Goal: Task Accomplishment & Management: Use online tool/utility

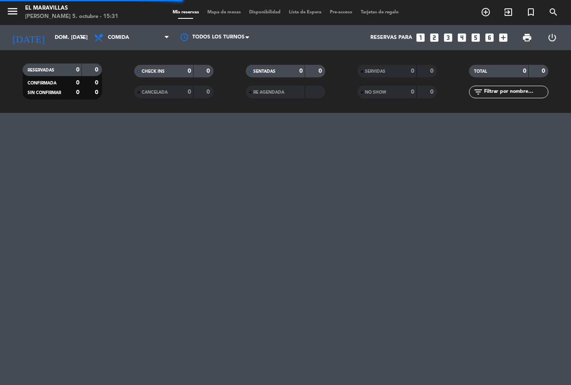
click at [559, 192] on div "menu El Maravillas domingo 5. octubre - 15:31 Mis reservas Mapa de mesas Dispon…" at bounding box center [285, 192] width 571 height 385
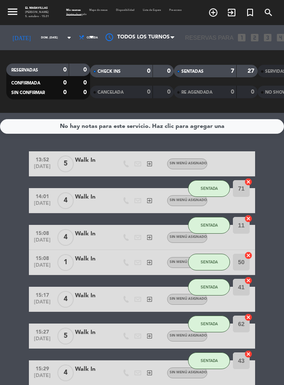
select select "lunch"
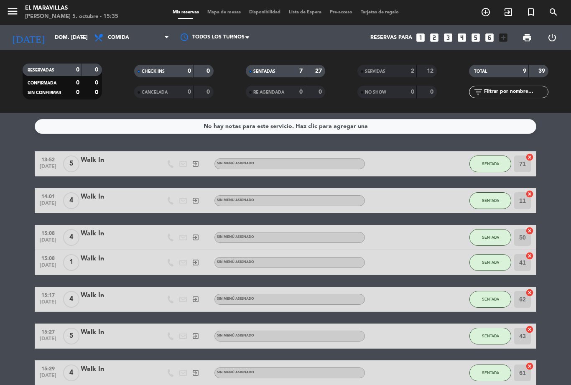
click at [221, 13] on span "Mapa de mesas" at bounding box center [224, 12] width 42 height 5
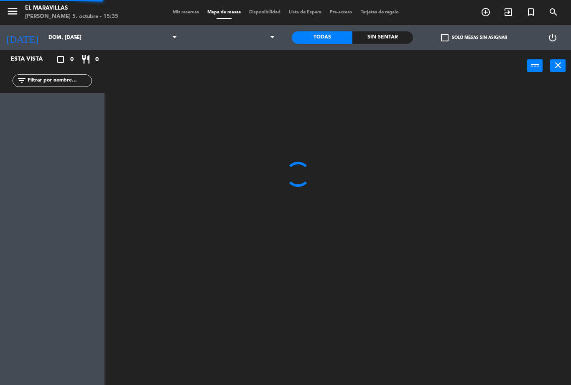
click at [232, 11] on span "Mapa de mesas" at bounding box center [224, 12] width 42 height 5
click at [237, 43] on span at bounding box center [231, 37] width 98 height 18
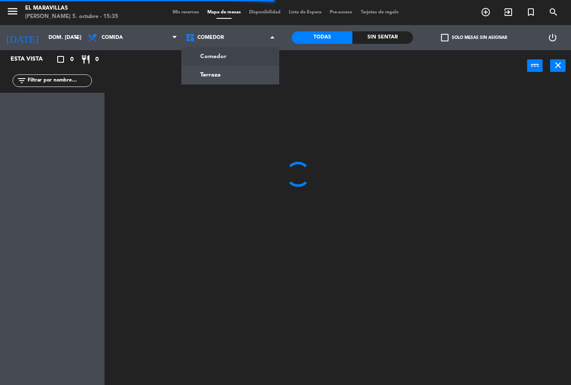
click at [258, 44] on span "Comedor" at bounding box center [231, 37] width 98 height 18
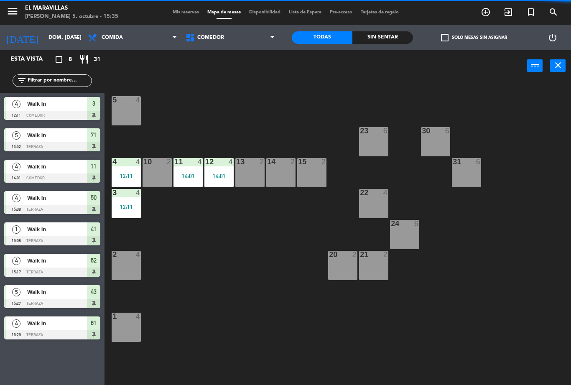
click at [257, 44] on span "Comedor" at bounding box center [231, 37] width 98 height 18
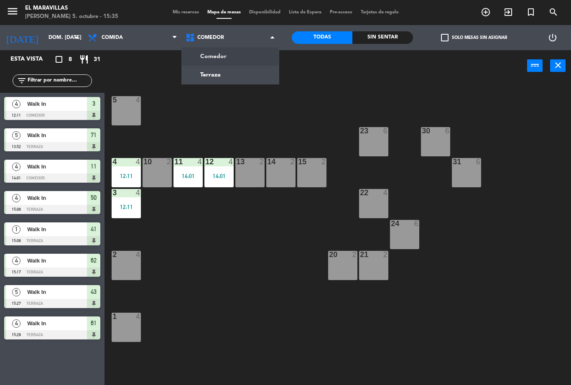
click at [249, 113] on div "5 4 23 6 30 6 4 4 12:11 10 2 11 4 14:01 12 4 14:01 13 2 14 2 15 2 31 6 3 4 12:1…" at bounding box center [340, 234] width 461 height 304
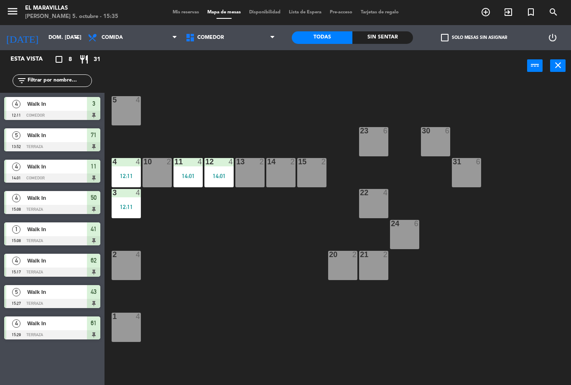
click at [223, 167] on div "12 4 14:01" at bounding box center [219, 172] width 29 height 29
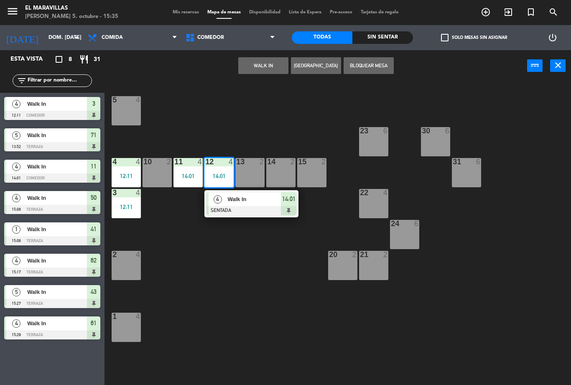
click at [289, 206] on div at bounding box center [252, 210] width 90 height 9
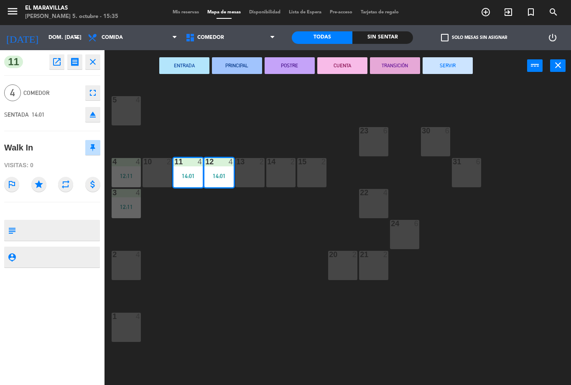
click at [457, 65] on button "SERVIR" at bounding box center [448, 65] width 50 height 17
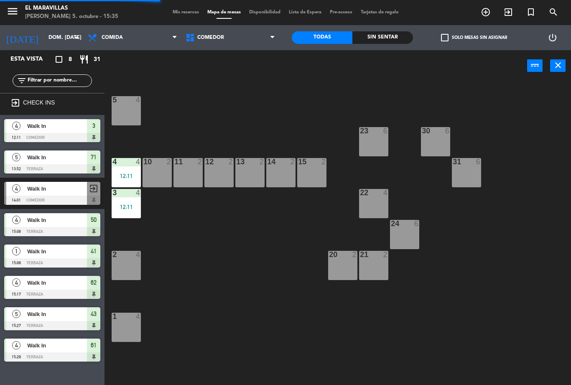
click at [253, 44] on span "Comedor" at bounding box center [231, 37] width 98 height 18
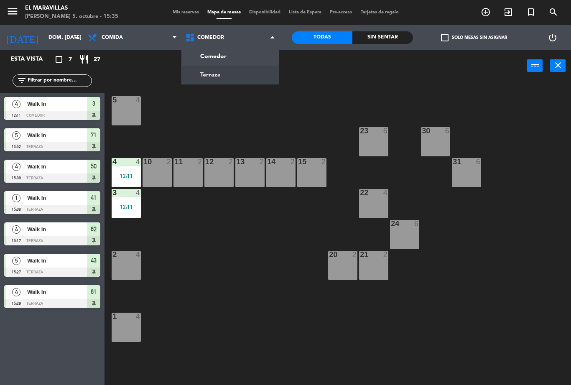
click at [261, 78] on ng-component "menu El Maravillas domingo 5. octubre - 15:35 Mis reservas Mapa de mesas Dispon…" at bounding box center [285, 192] width 571 height 385
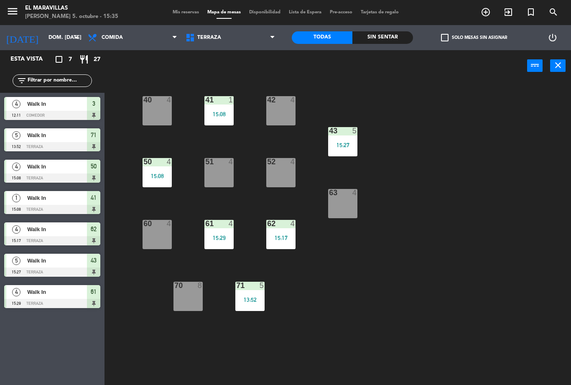
click at [251, 303] on div "13:52" at bounding box center [250, 300] width 29 height 6
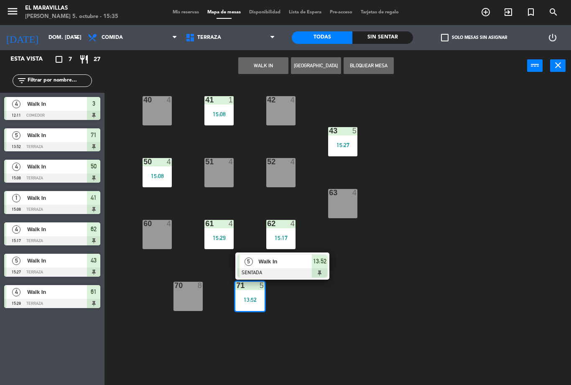
click at [319, 268] on div "13:52" at bounding box center [319, 262] width 15 height 14
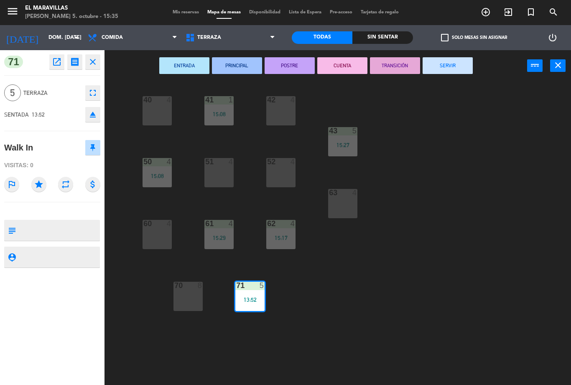
click at [453, 63] on button "SERVIR" at bounding box center [448, 65] width 50 height 17
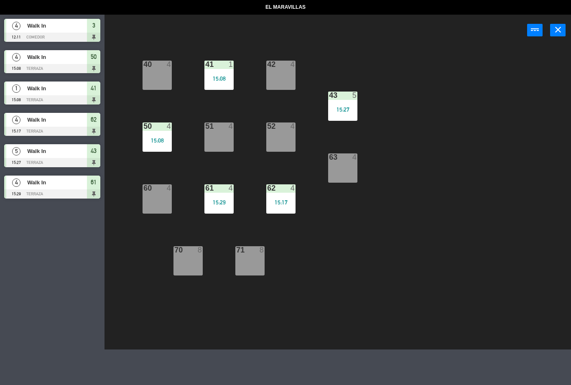
select select "lunch"
select select
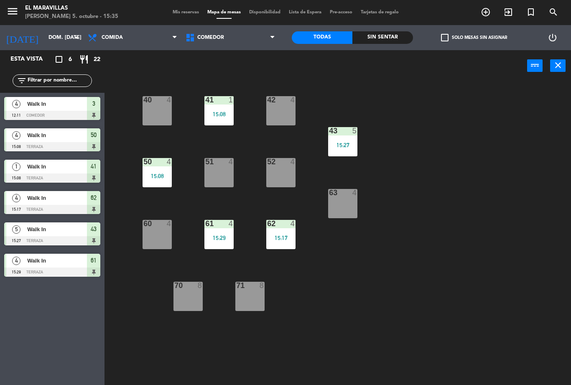
click at [246, 289] on div at bounding box center [250, 286] width 14 height 8
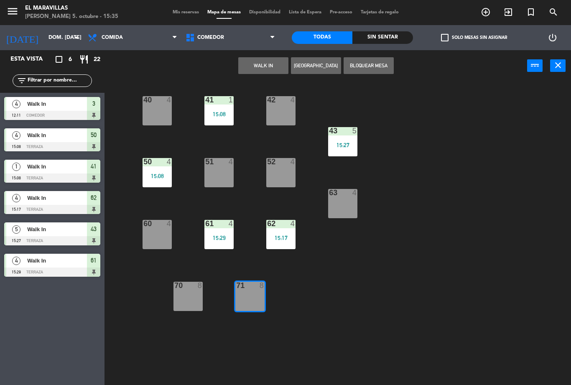
click at [267, 65] on button "WALK IN" at bounding box center [263, 65] width 50 height 17
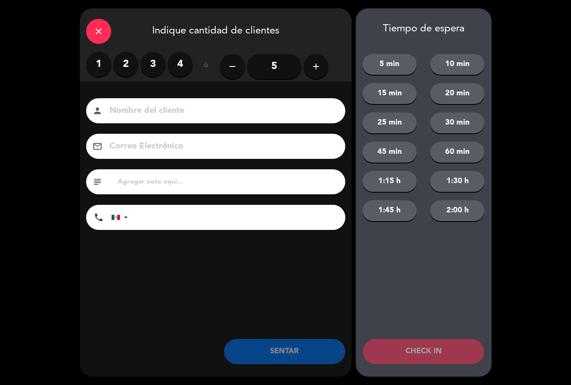
click at [286, 66] on input "5" at bounding box center [274, 66] width 54 height 25
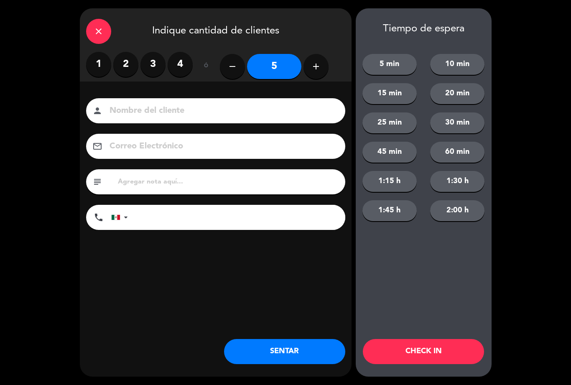
click at [322, 61] on button "add" at bounding box center [316, 66] width 25 height 25
type input "6"
click at [308, 333] on div "close Indique cantidad de clientes 1 2 3 4 ó remove 6 add Nombre del cliente pe…" at bounding box center [216, 192] width 272 height 369
click at [304, 350] on button "SENTAR" at bounding box center [284, 351] width 121 height 25
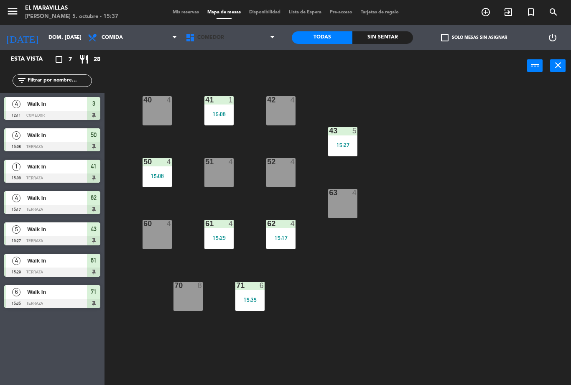
click at [242, 29] on span "Comedor" at bounding box center [231, 37] width 98 height 18
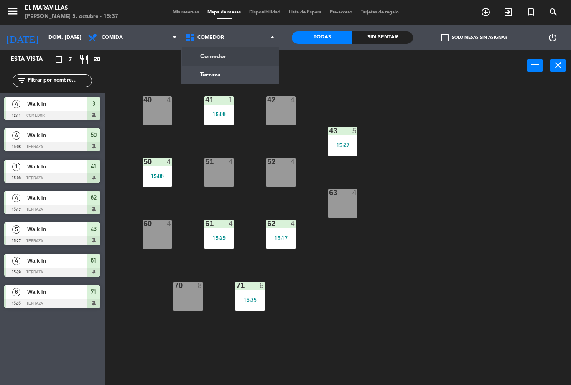
click at [236, 56] on ng-component "menu El Maravillas domingo 5. octubre - 15:37 Mis reservas Mapa de mesas Dispon…" at bounding box center [285, 192] width 571 height 385
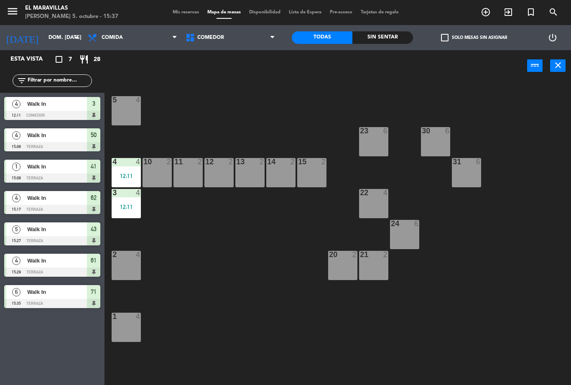
click at [229, 36] on span "Comedor" at bounding box center [231, 37] width 98 height 18
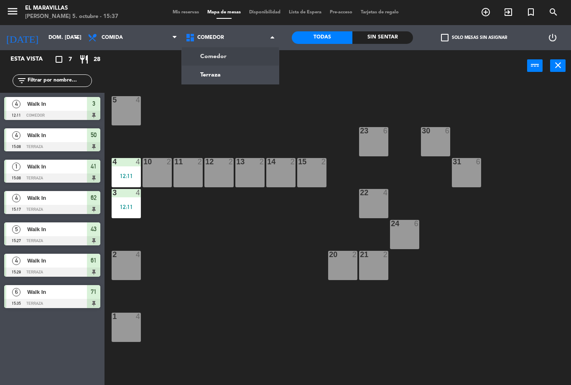
click at [239, 71] on ng-component "menu El Maravillas domingo 5. octubre - 15:37 Mis reservas Mapa de mesas Dispon…" at bounding box center [285, 192] width 571 height 385
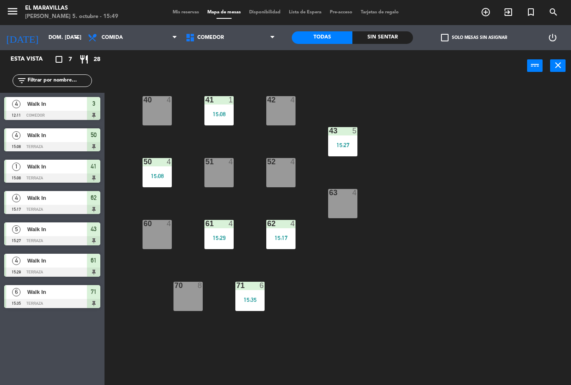
click at [152, 112] on div "40 4" at bounding box center [157, 110] width 29 height 29
click at [482, 143] on div "40 4 41 1 15:08 42 4 43 5 15:27 50 4 15:08 51 4 52 4 63 4 60 4 61 4 15:29 62 4 …" at bounding box center [340, 234] width 461 height 304
click at [220, 46] on span "Comedor" at bounding box center [231, 37] width 98 height 18
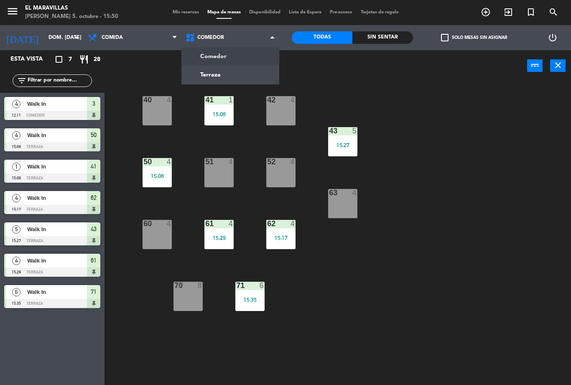
click at [257, 61] on ng-component "menu El Maravillas domingo 5. octubre - 15:50 Mis reservas Mapa de mesas Dispon…" at bounding box center [285, 192] width 571 height 385
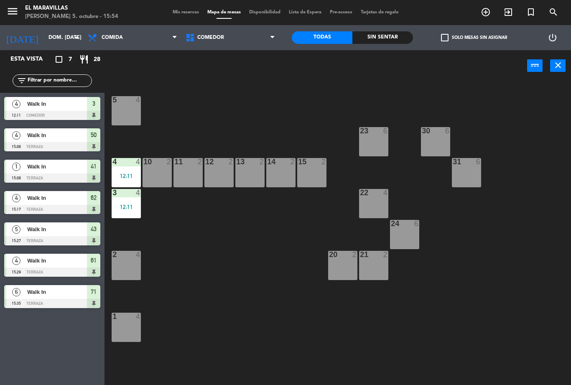
click at [240, 42] on span "Comedor" at bounding box center [231, 37] width 98 height 18
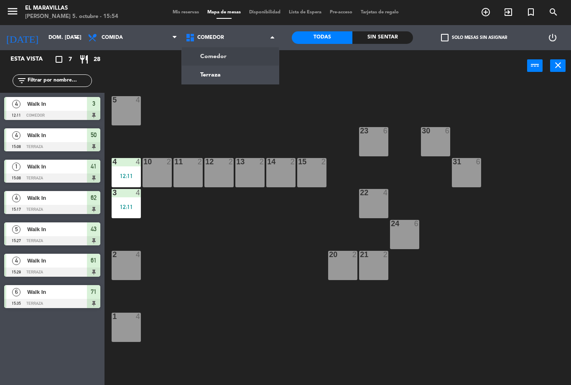
click at [236, 78] on ng-component "menu El Maravillas domingo 5. octubre - 15:54 Mis reservas Mapa de mesas Dispon…" at bounding box center [285, 192] width 571 height 385
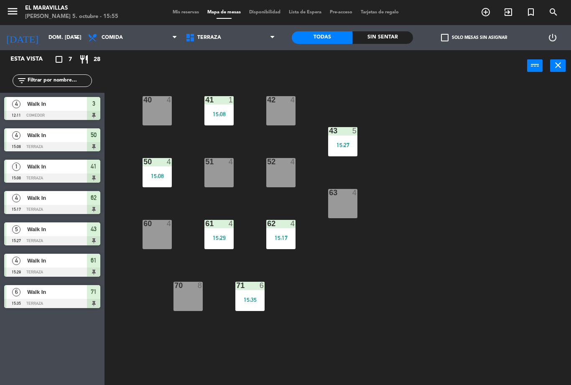
click at [274, 179] on div "52 4" at bounding box center [280, 172] width 29 height 29
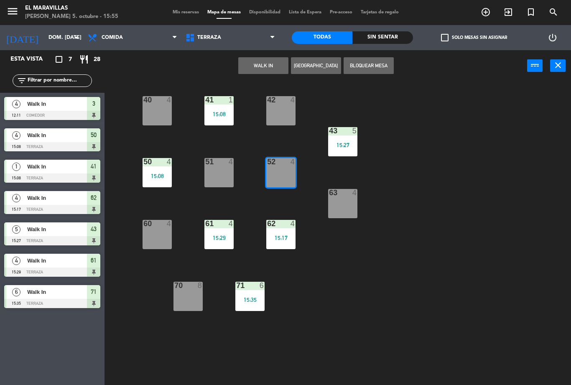
click at [266, 58] on button "WALK IN" at bounding box center [263, 65] width 50 height 17
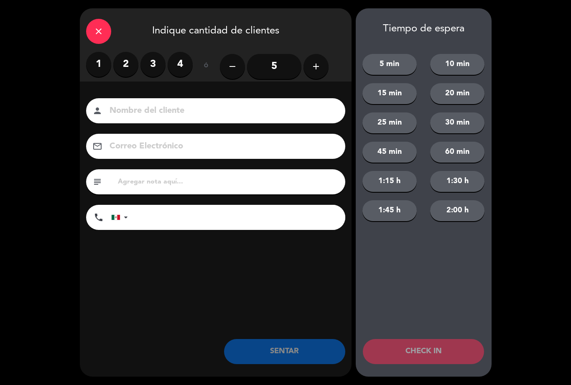
click at [177, 66] on label "4" at bounding box center [180, 64] width 25 height 25
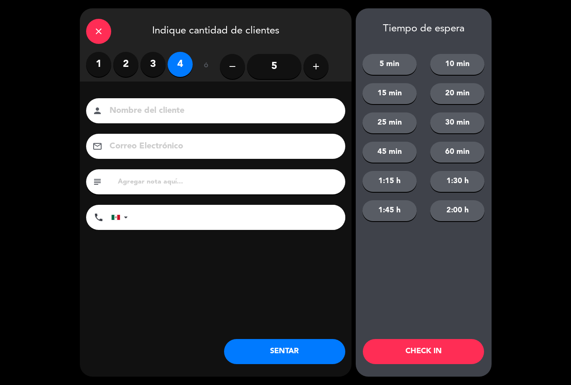
click at [153, 61] on label "3" at bounding box center [153, 64] width 25 height 25
click at [290, 353] on button "SENTAR" at bounding box center [284, 351] width 121 height 25
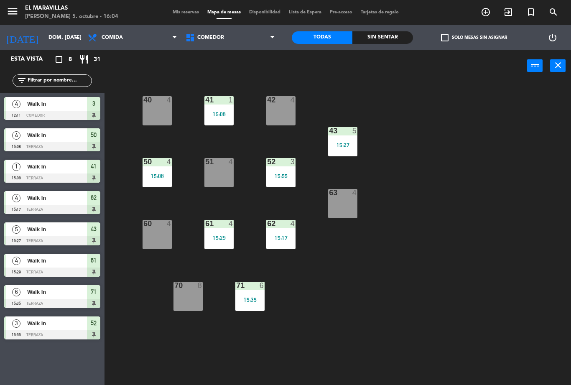
click at [228, 116] on div "15:08" at bounding box center [219, 114] width 29 height 6
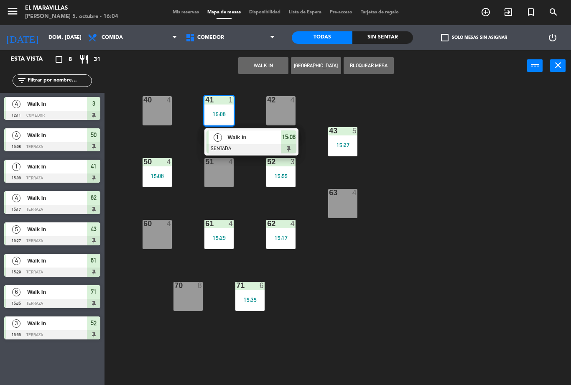
click at [255, 141] on span "Walk In" at bounding box center [255, 137] width 54 height 9
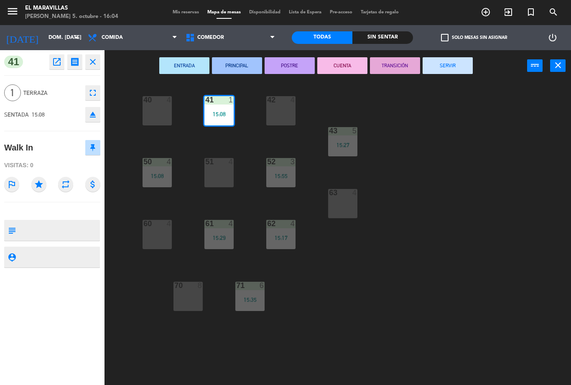
click at [455, 72] on button "SERVIR" at bounding box center [448, 65] width 50 height 17
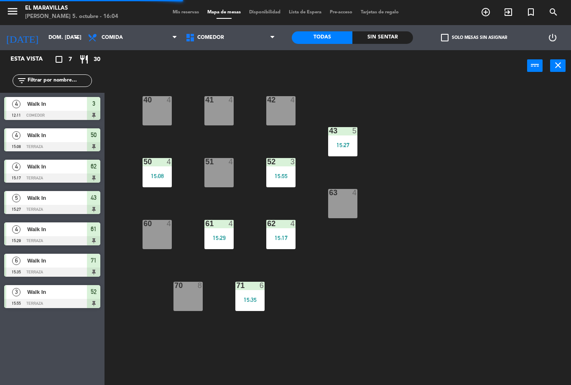
click at [557, 178] on div "40 4 41 4 42 4 43 5 15:27 50 4 15:08 51 4 52 3 15:55 63 4 60 4 61 4 15:29 62 4 …" at bounding box center [340, 234] width 461 height 304
click at [282, 103] on div at bounding box center [281, 100] width 14 height 8
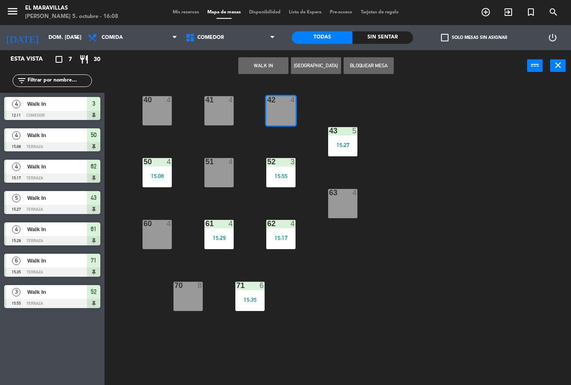
click at [269, 63] on button "WALK IN" at bounding box center [263, 65] width 50 height 17
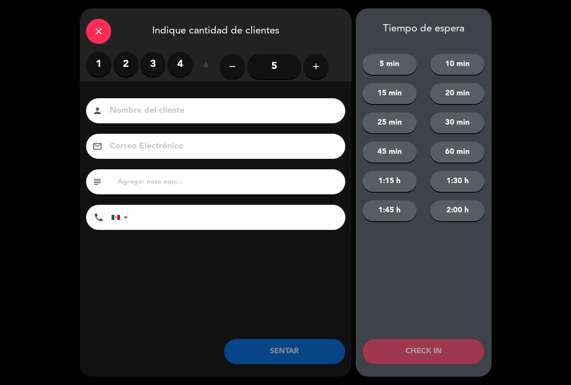
click at [174, 63] on label "4" at bounding box center [180, 64] width 25 height 25
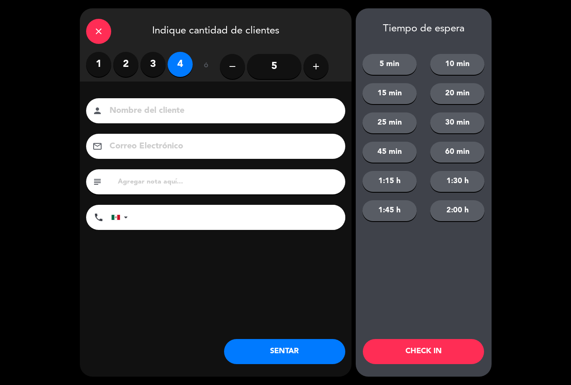
click at [283, 358] on button "SENTAR" at bounding box center [284, 351] width 121 height 25
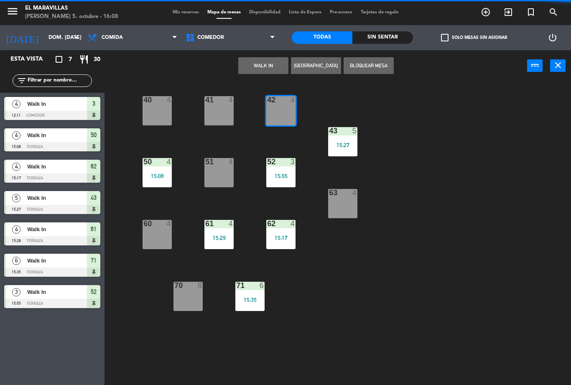
click at [297, 338] on div "close Indique cantidad de clientes 1 2 3 4 ó remove 5 add Nombre del cliente pe…" at bounding box center [216, 192] width 272 height 369
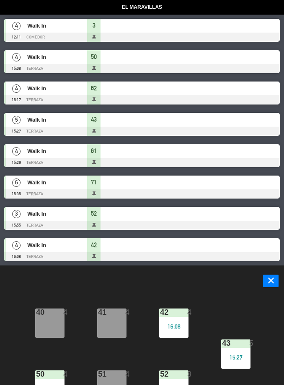
select select "lunch"
select select
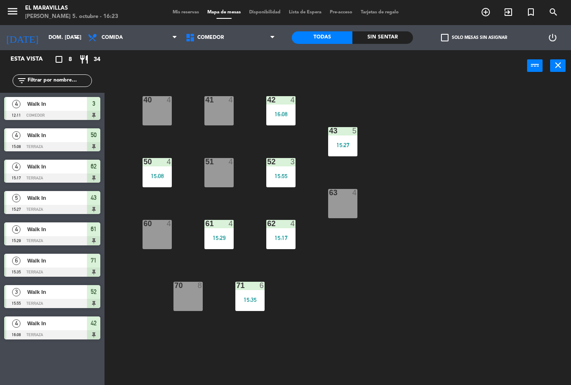
click at [189, 296] on div "70 8" at bounding box center [188, 296] width 29 height 29
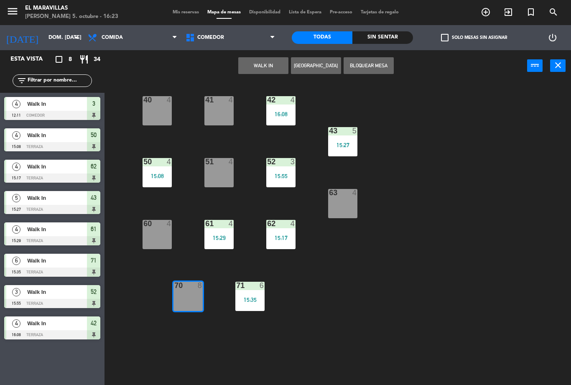
click at [273, 62] on button "WALK IN" at bounding box center [263, 65] width 50 height 17
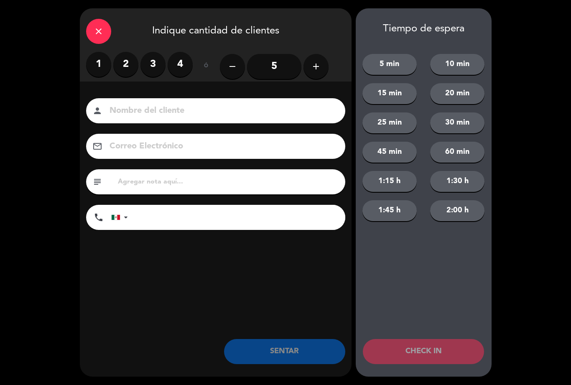
click at [279, 57] on input "5" at bounding box center [274, 66] width 54 height 25
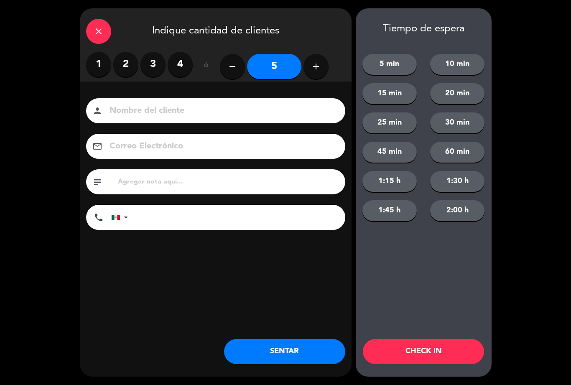
click at [274, 353] on button "SENTAR" at bounding box center [284, 351] width 121 height 25
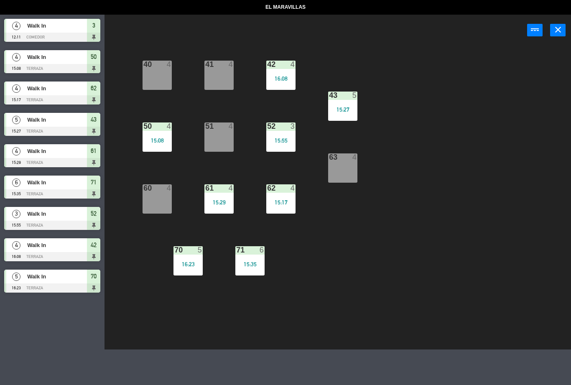
select select "lunch"
select select
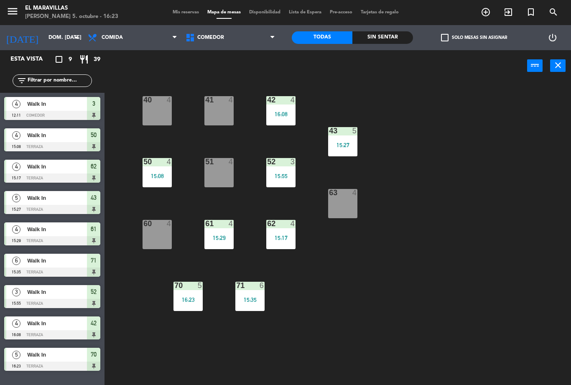
click at [292, 177] on div "15:55" at bounding box center [280, 176] width 29 height 6
click at [158, 175] on div "15:08" at bounding box center [157, 176] width 29 height 6
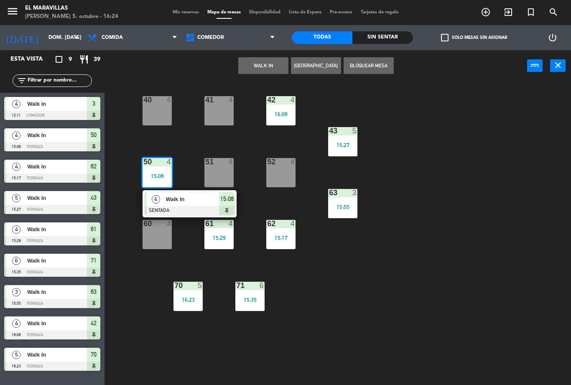
click at [231, 201] on span "15:08" at bounding box center [226, 199] width 13 height 10
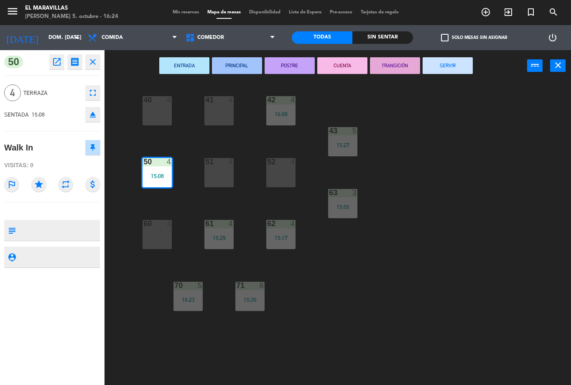
click at [443, 65] on button "SERVIR" at bounding box center [448, 65] width 50 height 17
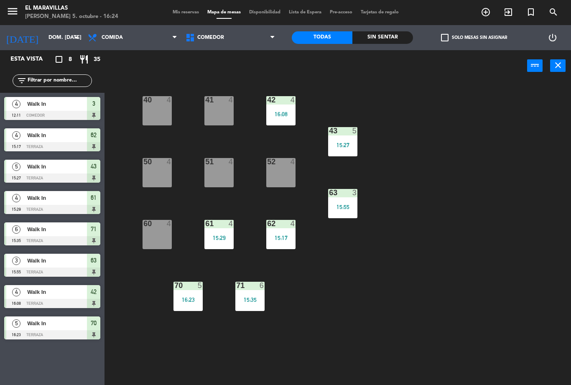
click at [345, 204] on div "15:55" at bounding box center [342, 207] width 29 height 6
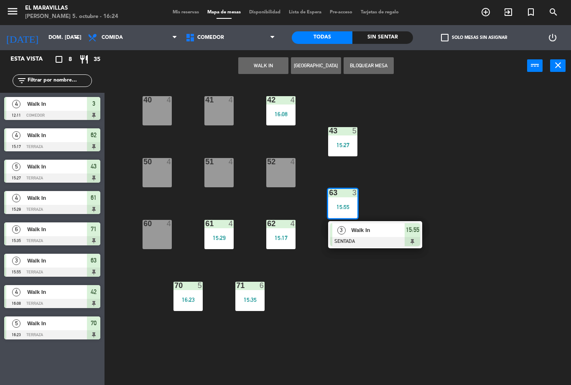
click at [422, 232] on div "3 Walk In SENTADA 15:55" at bounding box center [375, 234] width 94 height 27
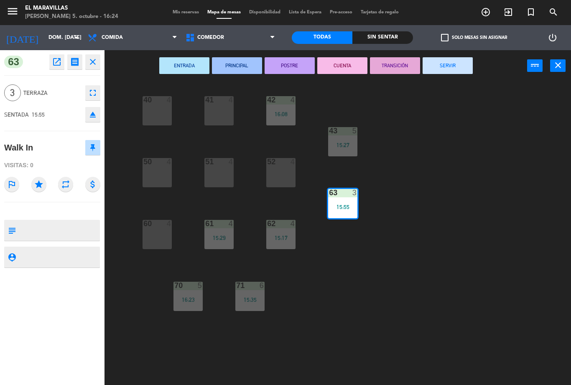
click at [456, 69] on button "SERVIR" at bounding box center [448, 65] width 50 height 17
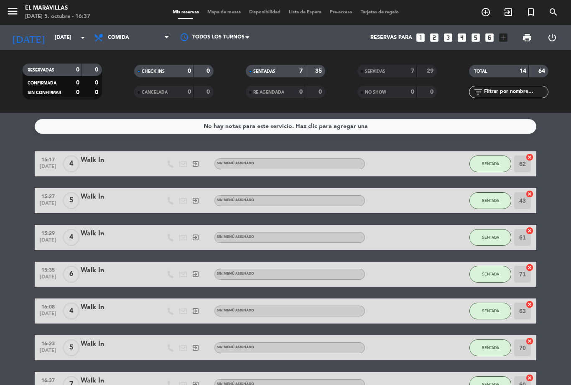
click at [229, 10] on span "Mapa de mesas" at bounding box center [224, 12] width 42 height 5
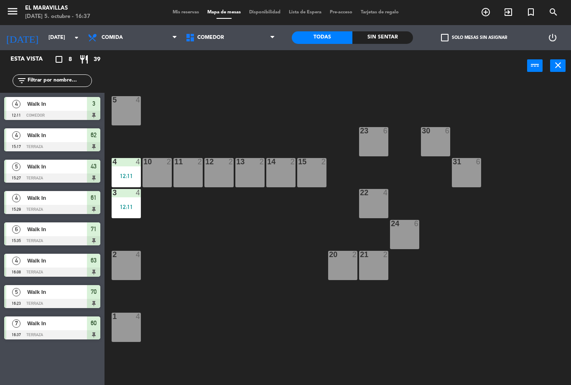
click at [210, 38] on span "Comedor" at bounding box center [210, 38] width 27 height 6
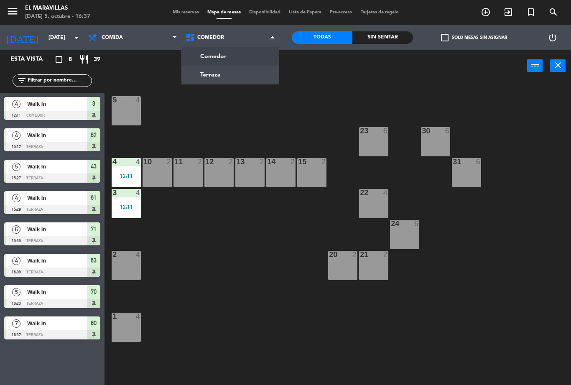
click at [220, 78] on ng-component "menu El Maravillas [DATE] 5. octubre - 16:37 Mis reservas Mapa de mesas Disponi…" at bounding box center [285, 192] width 571 height 385
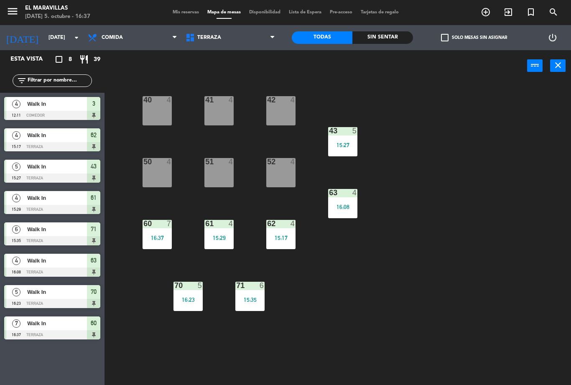
click at [169, 102] on div "4" at bounding box center [169, 100] width 5 height 8
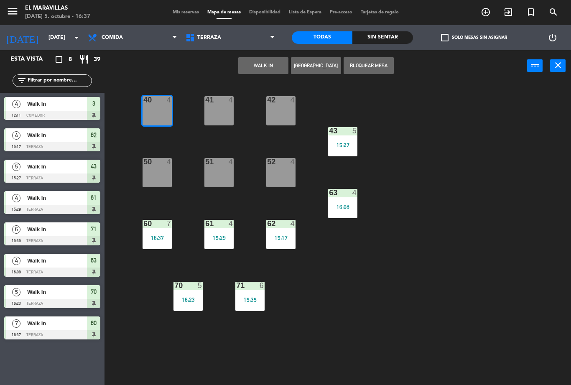
click at [269, 72] on button "WALK IN" at bounding box center [263, 65] width 50 height 17
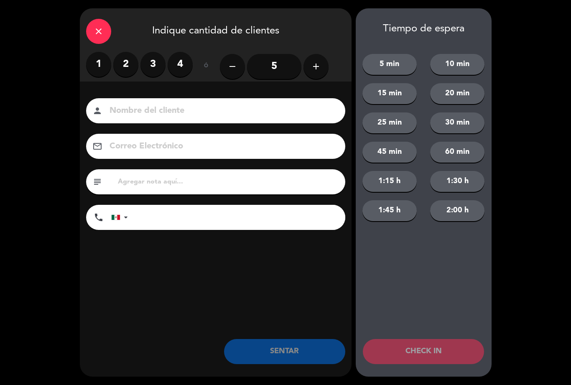
click at [154, 61] on label "3" at bounding box center [153, 64] width 25 height 25
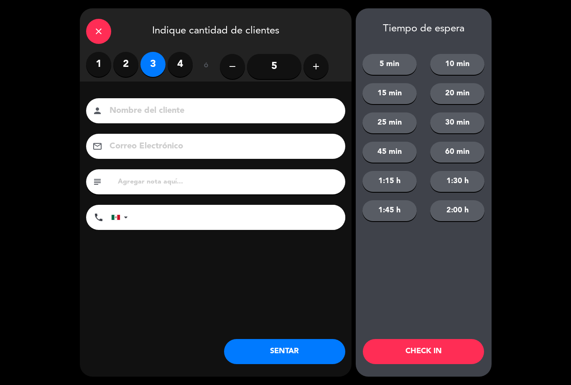
click at [262, 340] on button "SENTAR" at bounding box center [284, 351] width 121 height 25
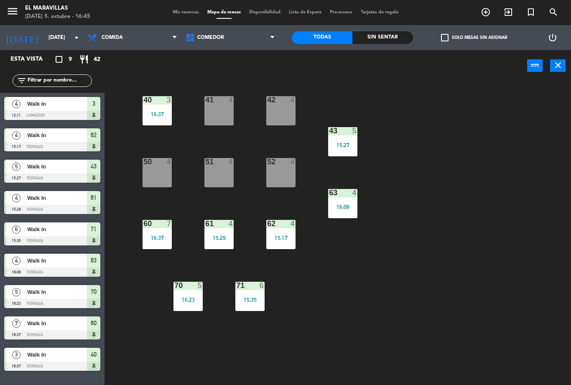
click at [220, 180] on div "51 4" at bounding box center [219, 172] width 29 height 29
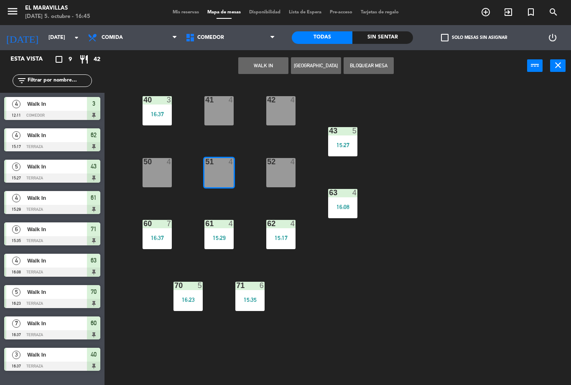
click at [156, 173] on div "50 4" at bounding box center [157, 172] width 29 height 29
click at [271, 65] on button "WALK IN" at bounding box center [263, 65] width 50 height 17
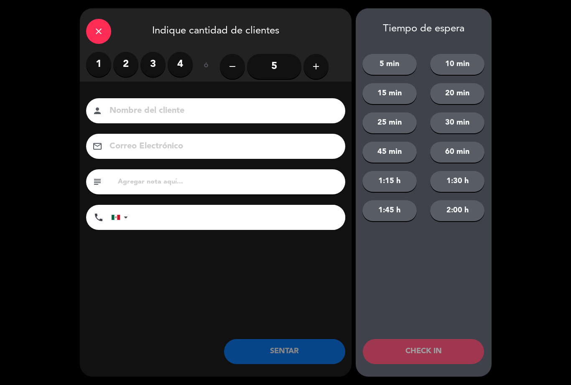
click at [91, 35] on div "close" at bounding box center [98, 31] width 25 height 25
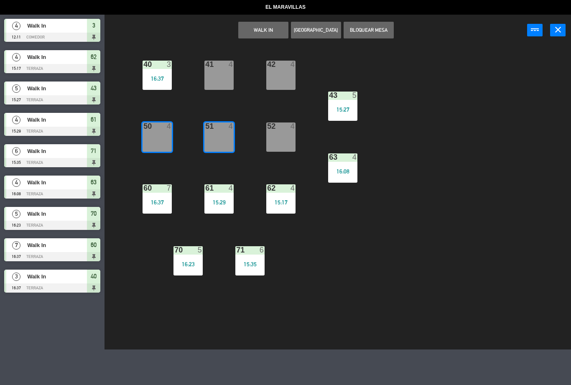
select select "lunch"
select select
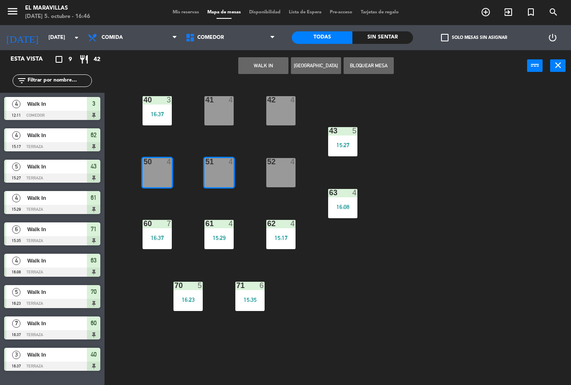
click at [343, 141] on div "43 5 15:27" at bounding box center [342, 141] width 29 height 29
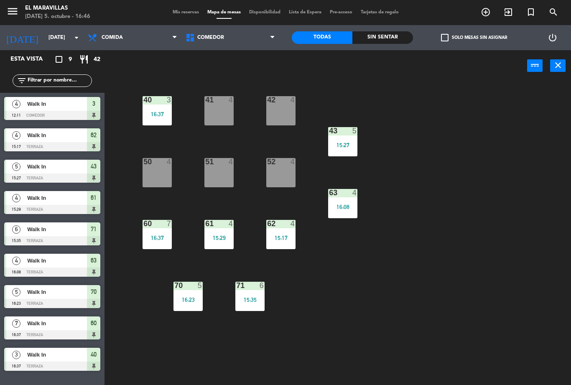
click at [505, 130] on div "40 3 16:37 41 4 42 4 43 5 15:27 50 4 51 4 52 4 63 4 16:08 60 7 16:37 61 4 15:29…" at bounding box center [340, 234] width 461 height 304
click at [346, 141] on div "43 5 15:27" at bounding box center [342, 141] width 29 height 29
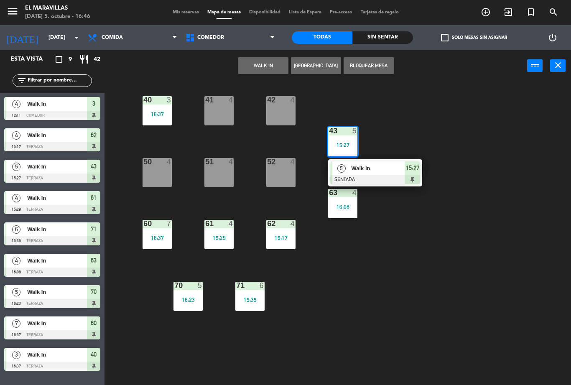
click at [408, 172] on span "15:27" at bounding box center [412, 168] width 13 height 10
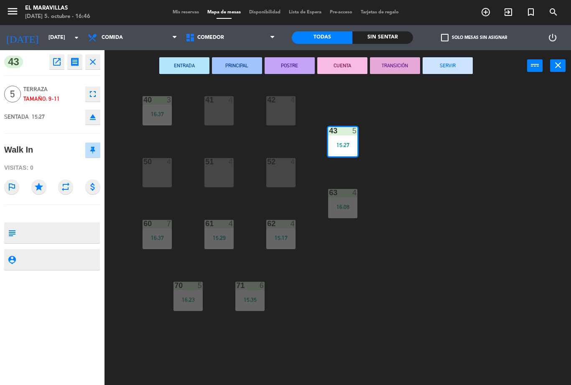
click at [454, 64] on button "SERVIR" at bounding box center [448, 65] width 50 height 17
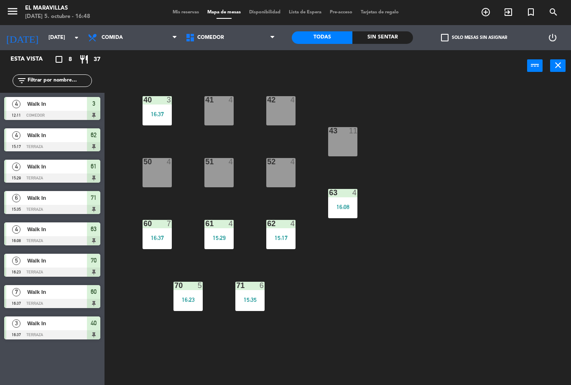
click at [283, 167] on div "52 4" at bounding box center [280, 172] width 29 height 29
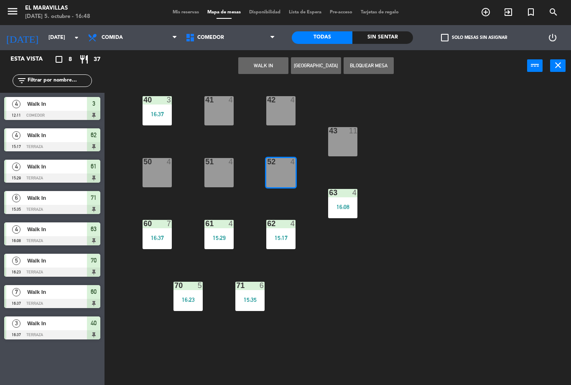
click at [282, 66] on button "WALK IN" at bounding box center [263, 65] width 50 height 17
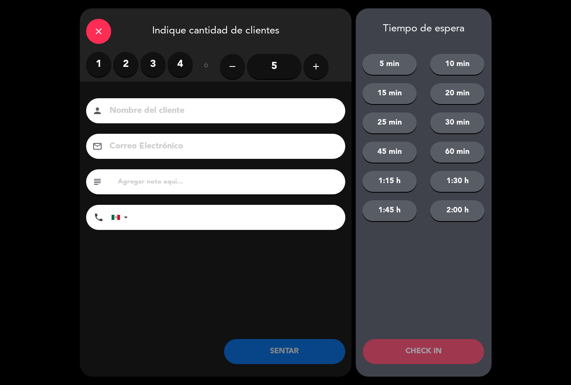
click at [125, 65] on label "2" at bounding box center [125, 64] width 25 height 25
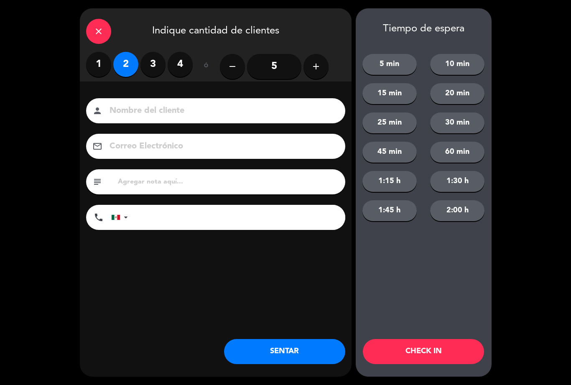
click at [272, 350] on button "SENTAR" at bounding box center [284, 351] width 121 height 25
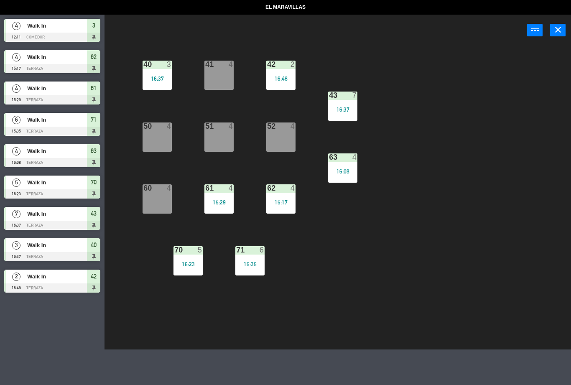
select select "lunch"
select select
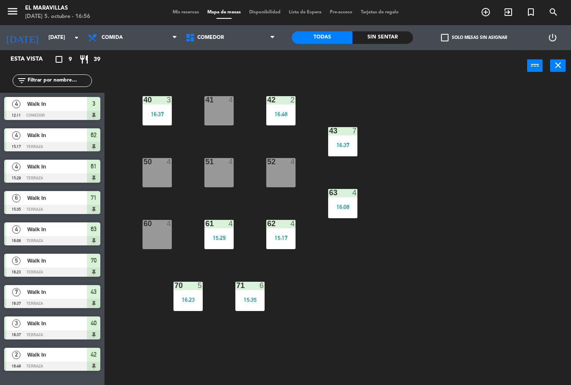
click at [282, 173] on div "52 4" at bounding box center [280, 172] width 29 height 29
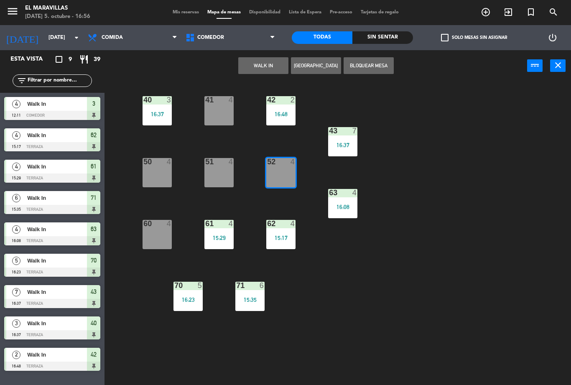
click at [251, 69] on button "WALK IN" at bounding box center [263, 65] width 50 height 17
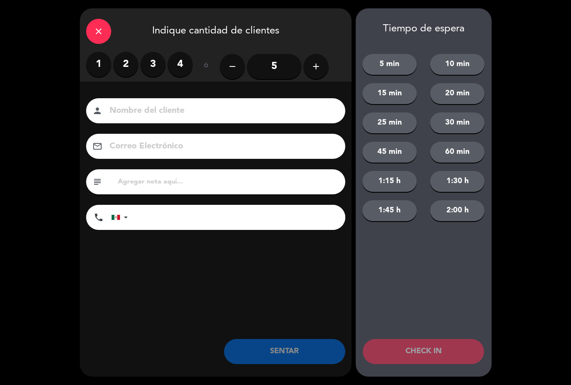
click at [156, 66] on label "3" at bounding box center [153, 64] width 25 height 25
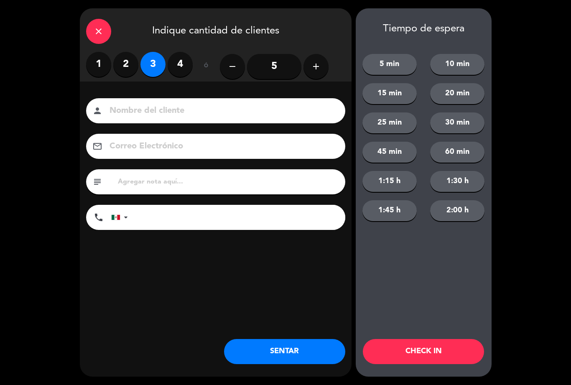
click at [295, 349] on button "SENTAR" at bounding box center [284, 351] width 121 height 25
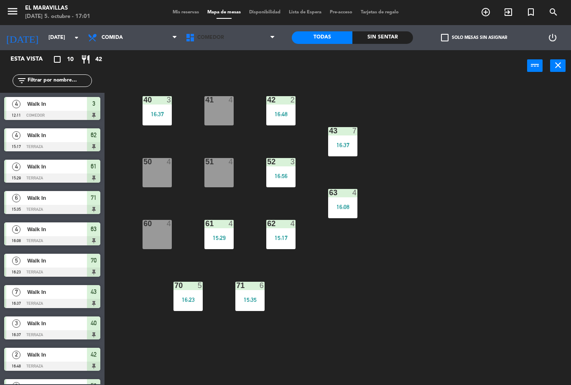
click at [257, 43] on span "Comedor" at bounding box center [231, 37] width 98 height 18
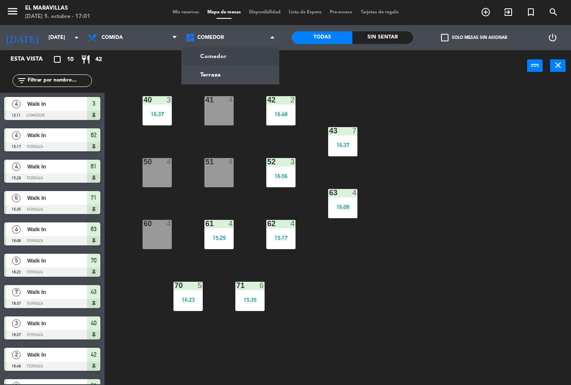
click at [249, 77] on ng-component "menu El Maravillas [DATE] 5. octubre - 17:01 Mis reservas Mapa de mesas Disponi…" at bounding box center [285, 192] width 571 height 385
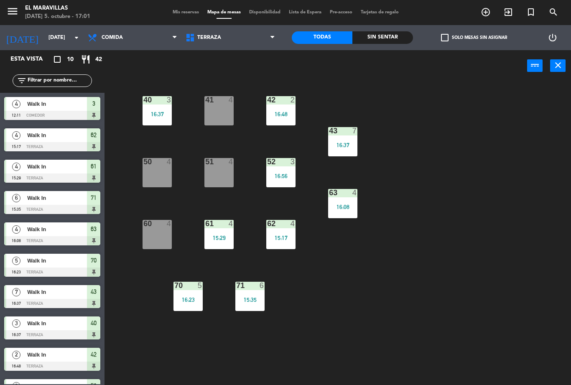
click at [249, 43] on span "Terraza" at bounding box center [231, 37] width 98 height 18
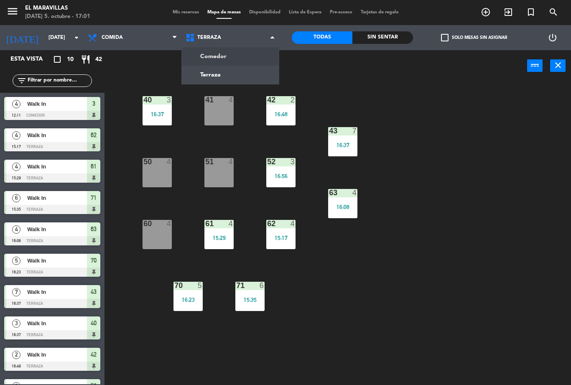
click at [238, 62] on ng-component "menu El Maravillas [DATE] 5. octubre - 17:01 Mis reservas Mapa de mesas Disponi…" at bounding box center [285, 192] width 571 height 385
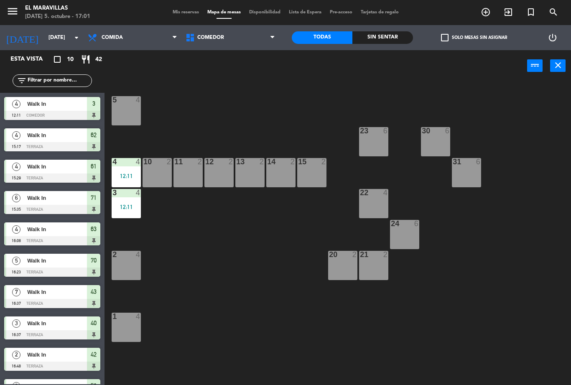
click at [345, 265] on div "20 2" at bounding box center [342, 265] width 29 height 29
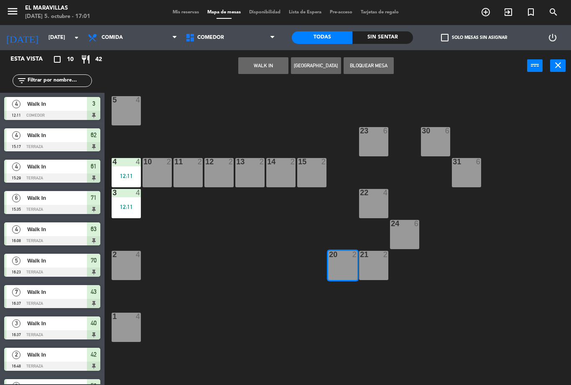
click at [268, 62] on button "WALK IN" at bounding box center [263, 65] width 50 height 17
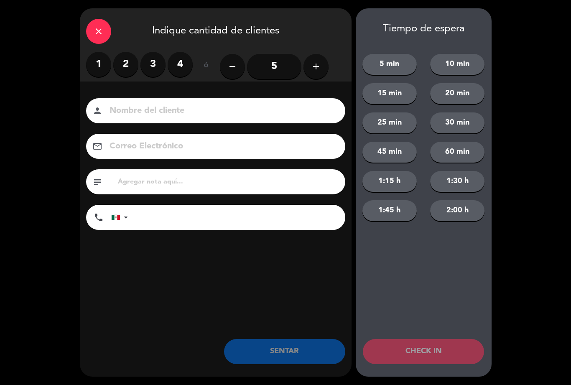
click at [130, 65] on label "2" at bounding box center [125, 64] width 25 height 25
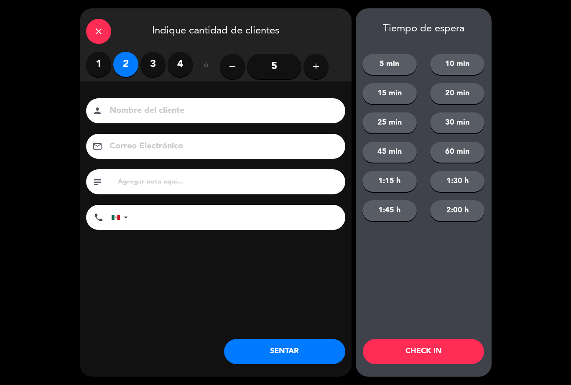
click at [287, 355] on button "SENTAR" at bounding box center [284, 351] width 121 height 25
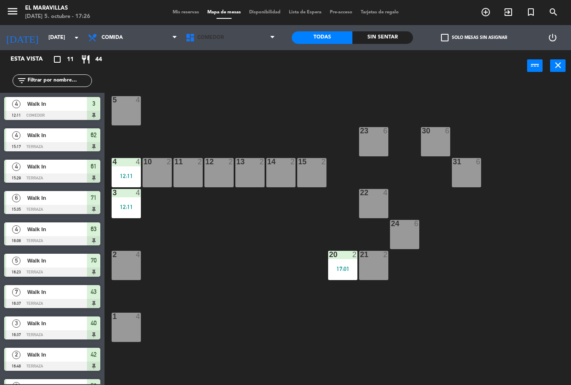
click at [250, 45] on span "Comedor" at bounding box center [231, 37] width 98 height 18
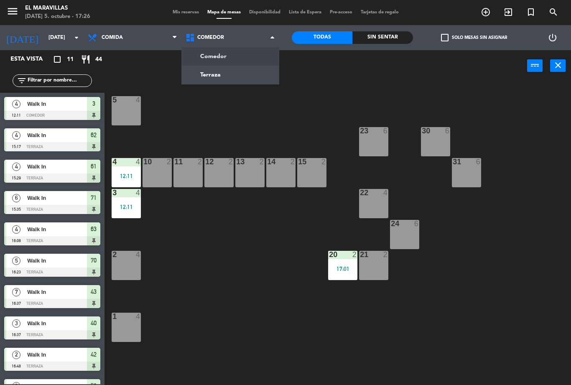
click at [239, 76] on ng-component "menu El Maravillas [DATE] 5. octubre - 17:26 Mis reservas Mapa de mesas Disponi…" at bounding box center [285, 192] width 571 height 385
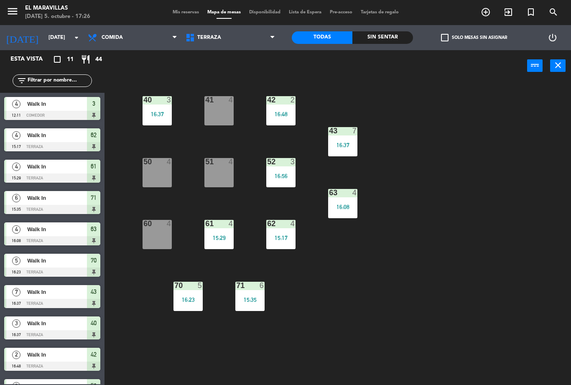
click at [187, 301] on div "16:23" at bounding box center [188, 300] width 29 height 6
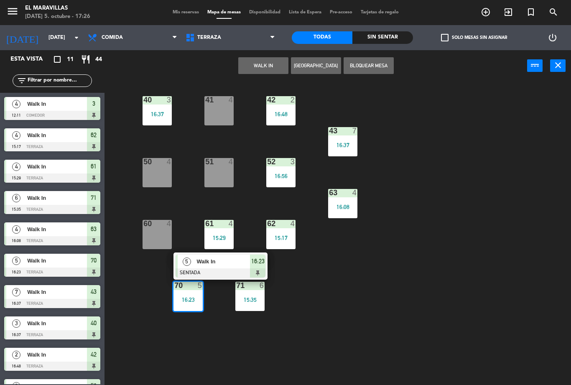
click at [259, 264] on span "16:23" at bounding box center [257, 261] width 13 height 10
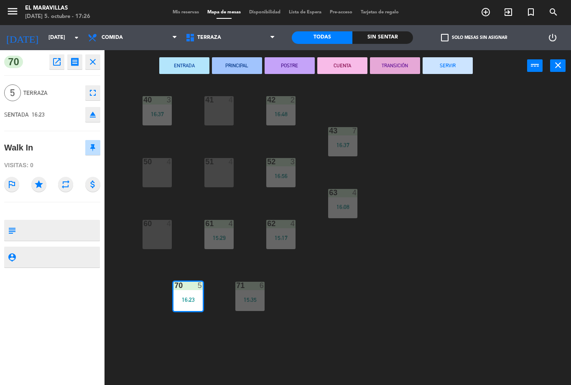
click at [438, 63] on button "SERVIR" at bounding box center [448, 65] width 50 height 17
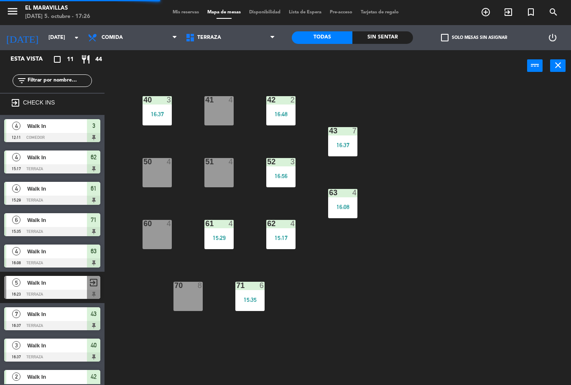
click at [190, 292] on div "70 8" at bounding box center [188, 296] width 29 height 29
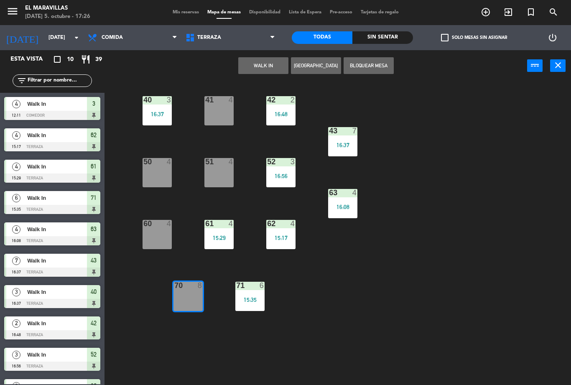
click at [278, 67] on button "WALK IN" at bounding box center [263, 65] width 50 height 17
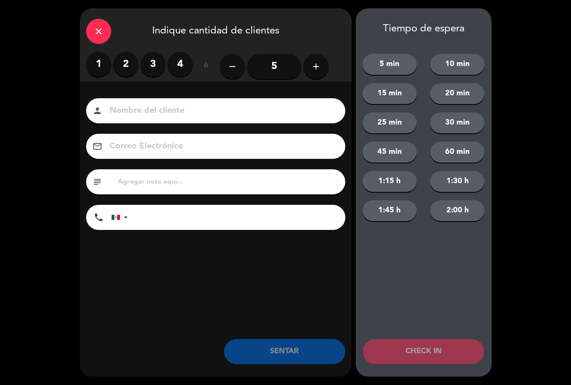
click at [316, 70] on icon "add" at bounding box center [316, 66] width 10 height 10
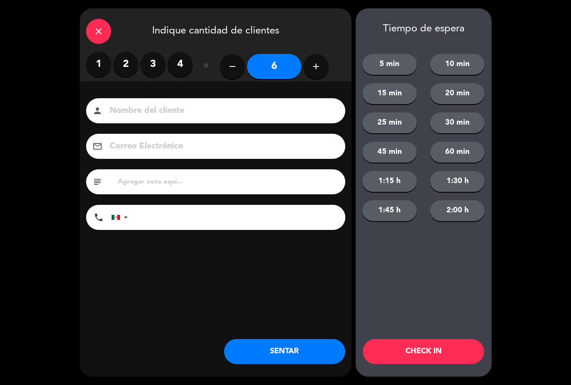
click at [271, 350] on button "SENTAR" at bounding box center [284, 351] width 121 height 25
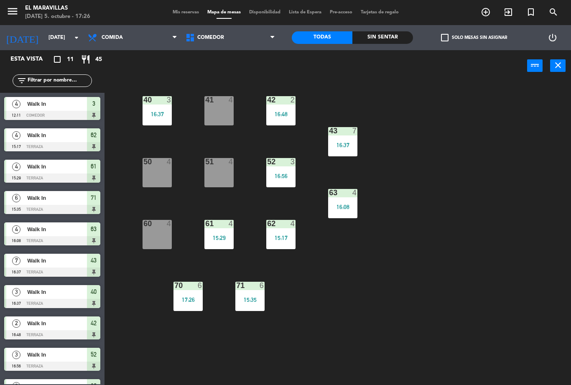
click at [224, 235] on div "15:29" at bounding box center [219, 238] width 29 height 6
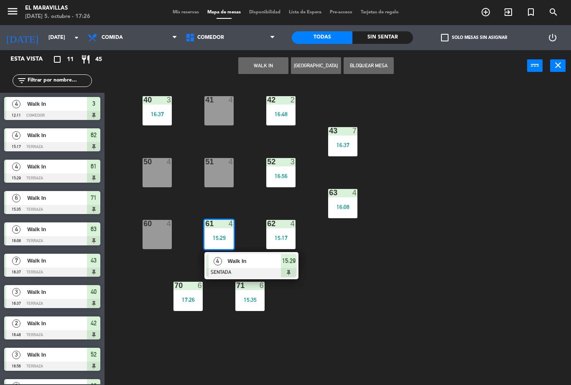
click at [287, 265] on span "15:29" at bounding box center [288, 261] width 13 height 10
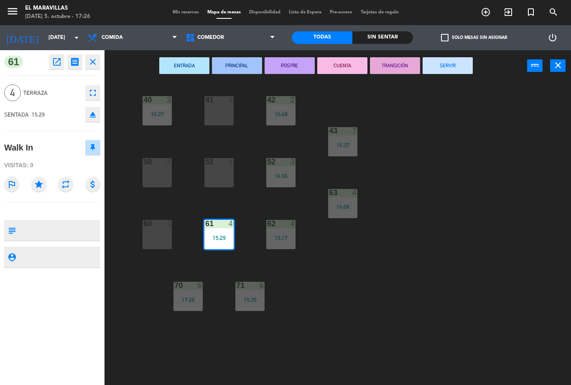
click at [456, 62] on button "SERVIR" at bounding box center [448, 65] width 50 height 17
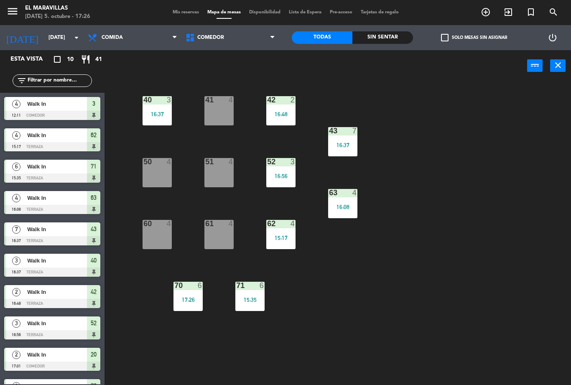
click at [165, 115] on div "16:37" at bounding box center [157, 114] width 29 height 6
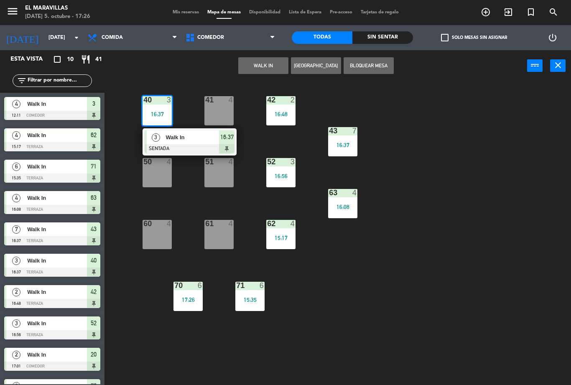
click at [226, 139] on span "16:37" at bounding box center [226, 137] width 13 height 10
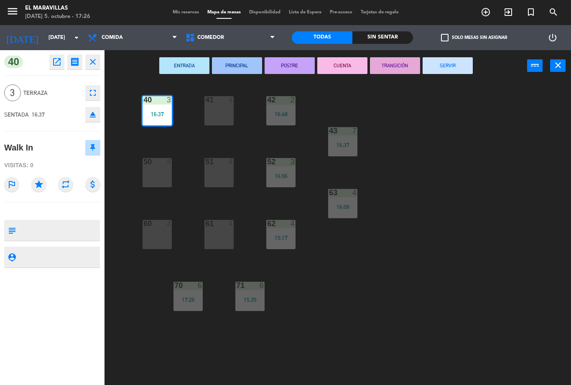
click at [441, 67] on button "SERVIR" at bounding box center [448, 65] width 50 height 17
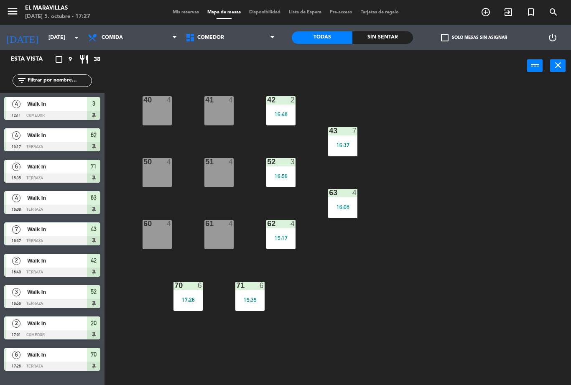
click at [220, 169] on div "51 4" at bounding box center [219, 172] width 29 height 29
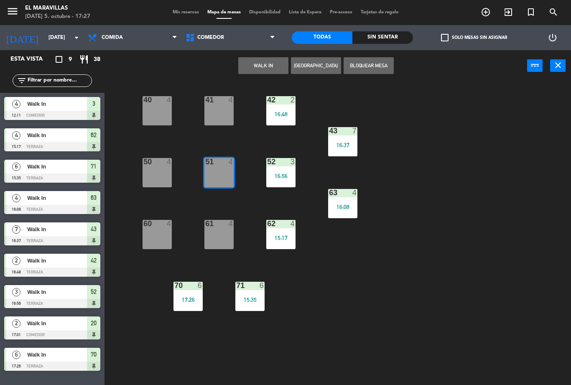
click at [273, 67] on button "WALK IN" at bounding box center [263, 65] width 50 height 17
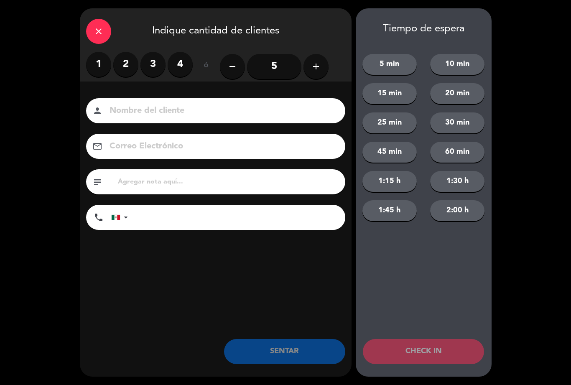
click at [159, 63] on label "3" at bounding box center [153, 64] width 25 height 25
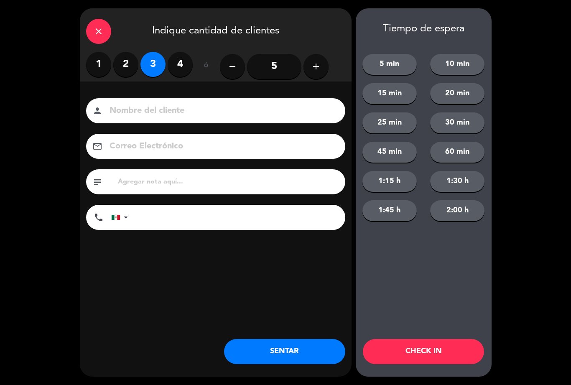
click at [286, 353] on button "SENTAR" at bounding box center [284, 351] width 121 height 25
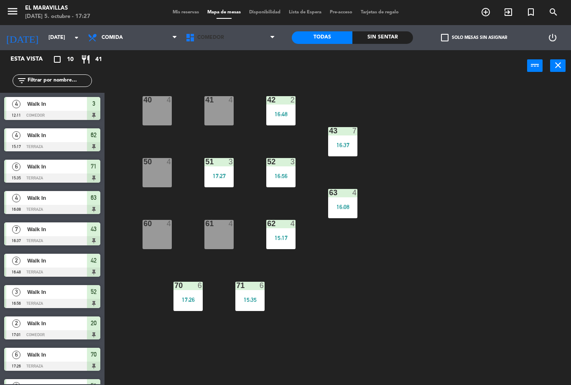
click at [266, 31] on span "Comedor" at bounding box center [231, 37] width 98 height 18
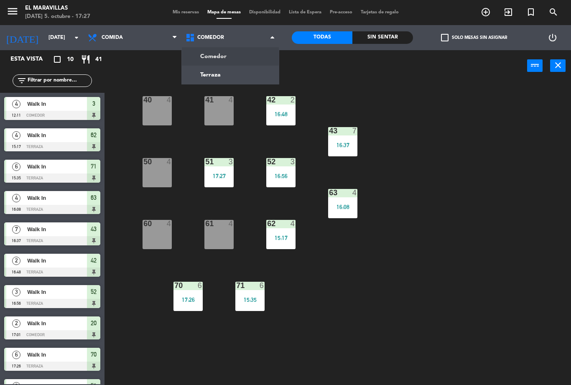
click at [256, 56] on ng-component "menu El Maravillas [DATE] 5. octubre - 17:27 Mis reservas Mapa de mesas Disponi…" at bounding box center [285, 192] width 571 height 385
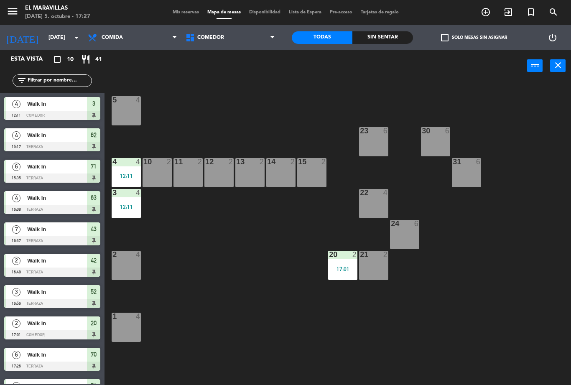
click at [134, 272] on div "2 4" at bounding box center [126, 265] width 29 height 29
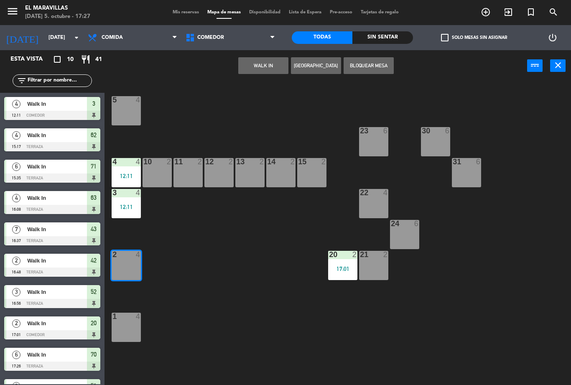
click at [267, 68] on button "WALK IN" at bounding box center [263, 65] width 50 height 17
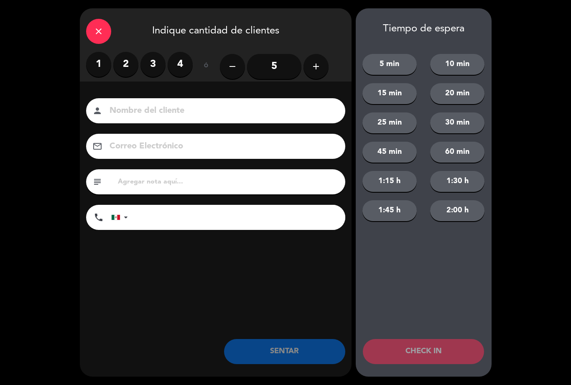
click at [282, 65] on input "5" at bounding box center [274, 66] width 54 height 25
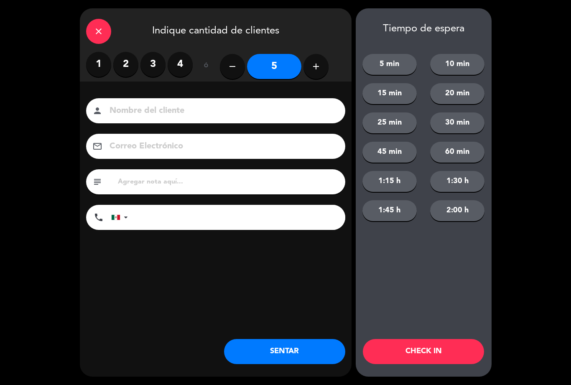
click at [181, 62] on label "4" at bounding box center [180, 64] width 25 height 25
click at [270, 354] on button "SENTAR" at bounding box center [284, 351] width 121 height 25
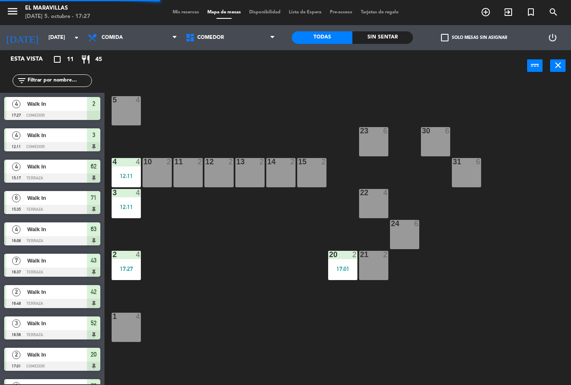
click at [342, 273] on div "20 2 17:01" at bounding box center [342, 265] width 29 height 29
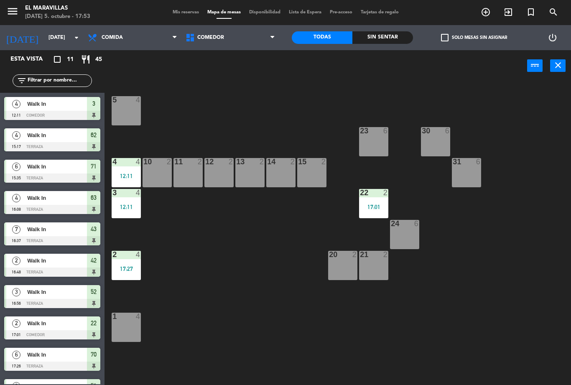
click at [259, 40] on span "Comedor" at bounding box center [231, 37] width 98 height 18
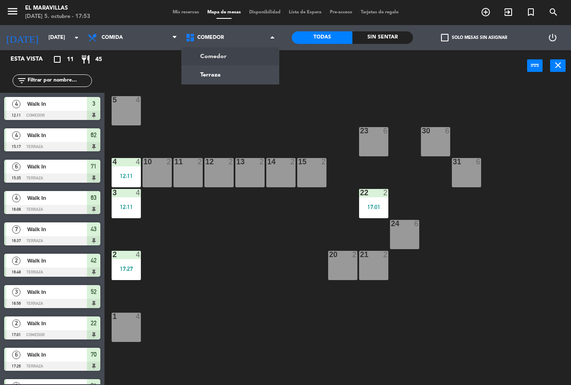
click at [259, 44] on span "Comedor" at bounding box center [231, 37] width 98 height 18
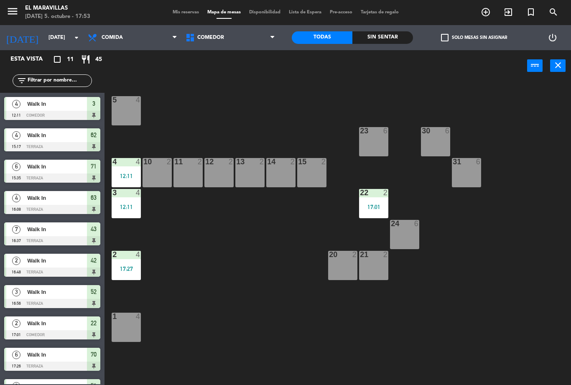
click at [265, 38] on span "Comedor" at bounding box center [231, 37] width 98 height 18
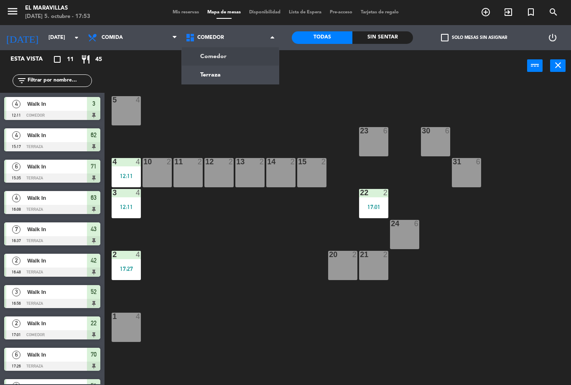
click at [253, 107] on div "5 4 23 6 30 6 4 4 12:11 10 2 11 2 12 2 13 2 14 2 15 2 31 6 3 4 12:11 22 2 17:01…" at bounding box center [340, 234] width 461 height 304
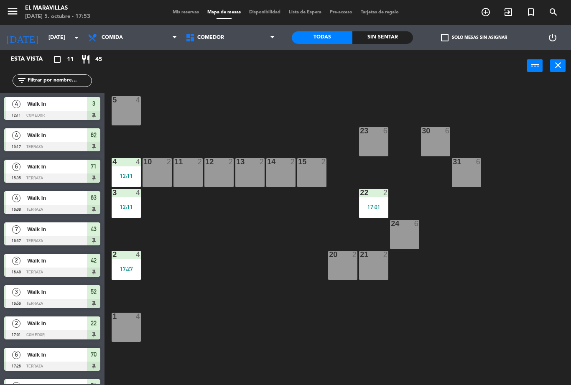
click at [158, 172] on div "10 2" at bounding box center [157, 172] width 29 height 29
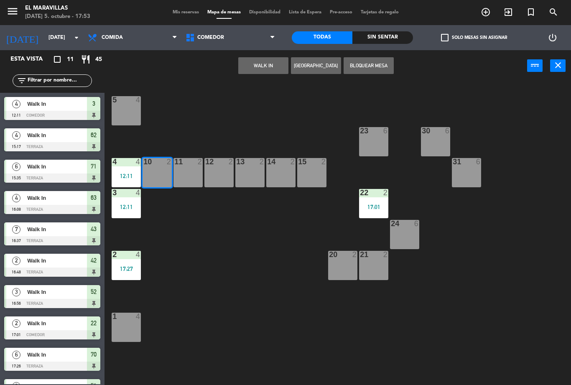
click at [195, 176] on div "11 2" at bounding box center [188, 172] width 29 height 29
click at [275, 67] on button "WALK IN" at bounding box center [263, 65] width 50 height 17
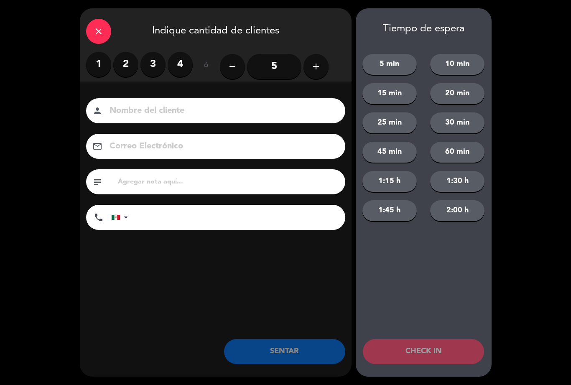
click at [127, 61] on label "2" at bounding box center [125, 64] width 25 height 25
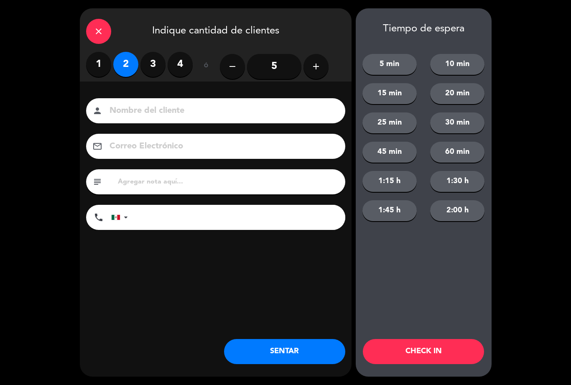
click at [277, 348] on button "SENTAR" at bounding box center [284, 351] width 121 height 25
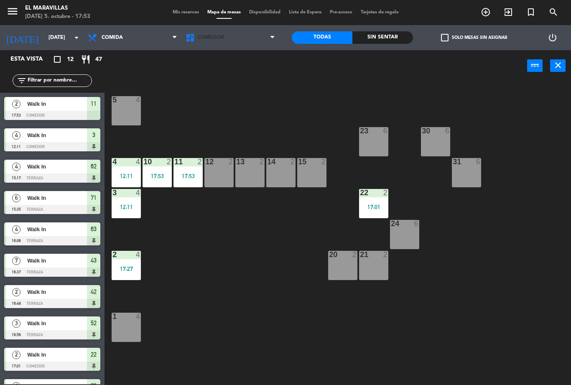
click at [254, 32] on span "Comedor" at bounding box center [231, 37] width 98 height 18
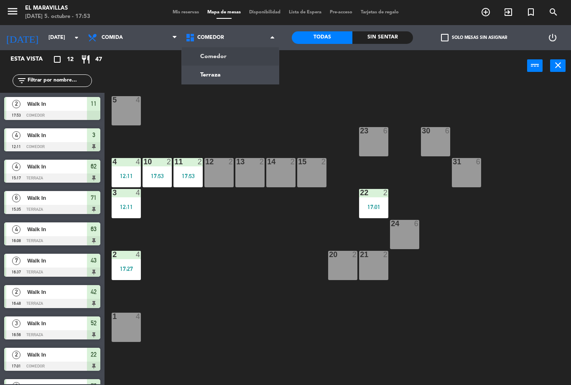
click at [242, 72] on ng-component "menu El Maravillas [DATE] 5. octubre - 17:53 Mis reservas Mapa de mesas Disponi…" at bounding box center [285, 192] width 571 height 385
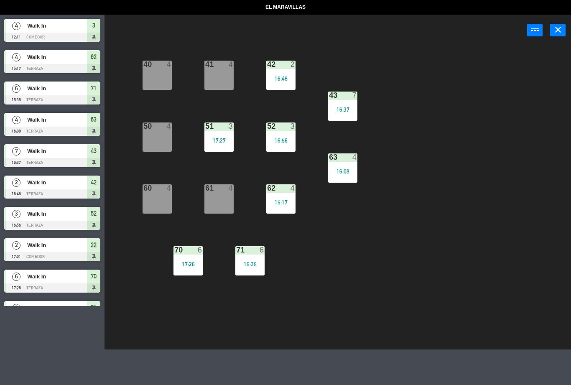
select select "lunch"
select select
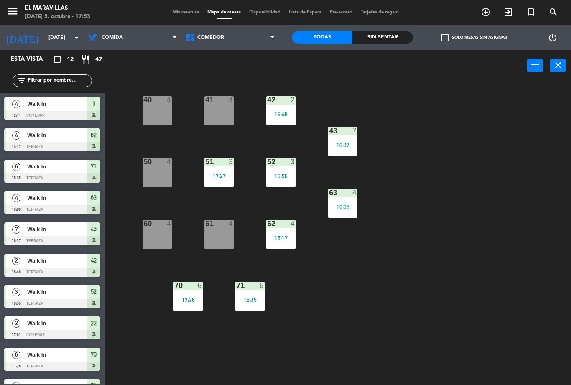
click at [279, 237] on div "15:17" at bounding box center [280, 238] width 29 height 6
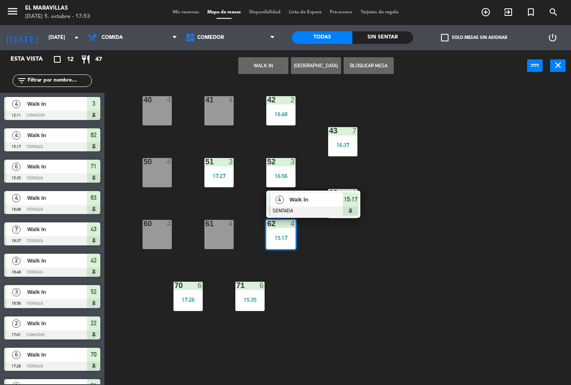
click at [354, 208] on div at bounding box center [314, 211] width 90 height 9
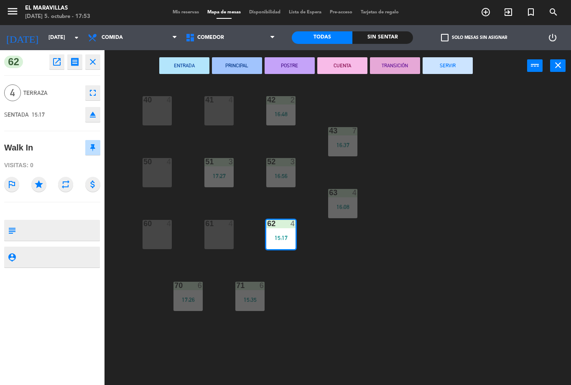
click at [446, 64] on button "SERVIR" at bounding box center [448, 65] width 50 height 17
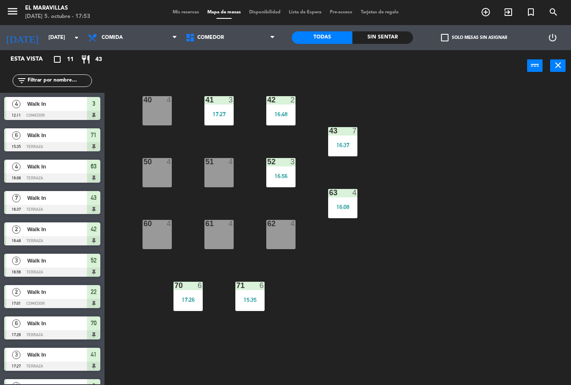
click at [280, 246] on div "62 4" at bounding box center [280, 234] width 29 height 29
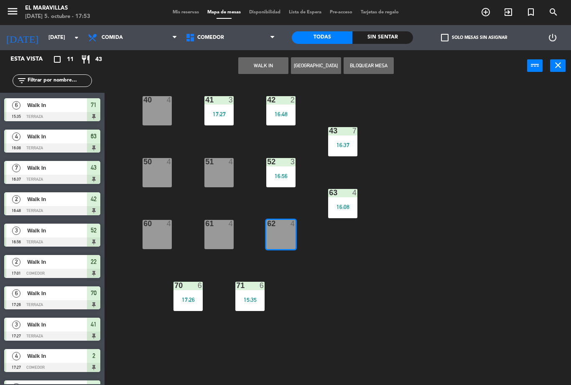
click at [272, 68] on button "WALK IN" at bounding box center [263, 65] width 50 height 17
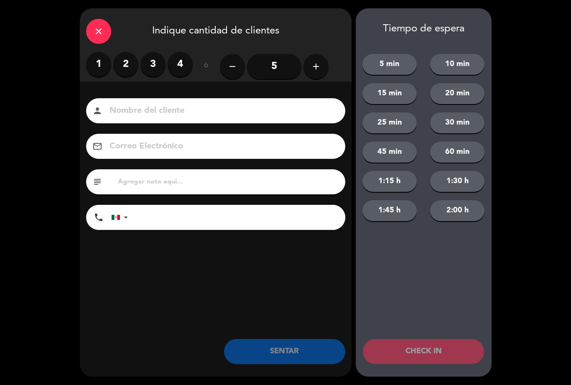
click at [126, 67] on label "2" at bounding box center [125, 64] width 25 height 25
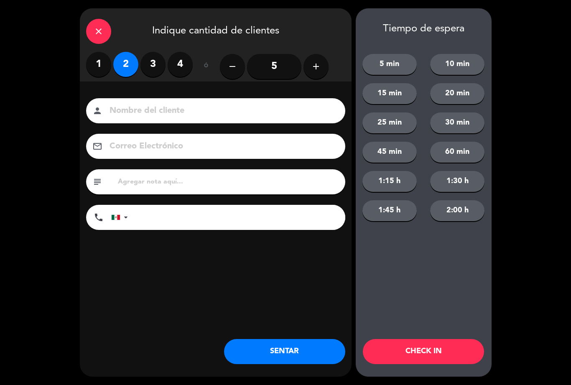
click at [258, 348] on button "SENTAR" at bounding box center [284, 351] width 121 height 25
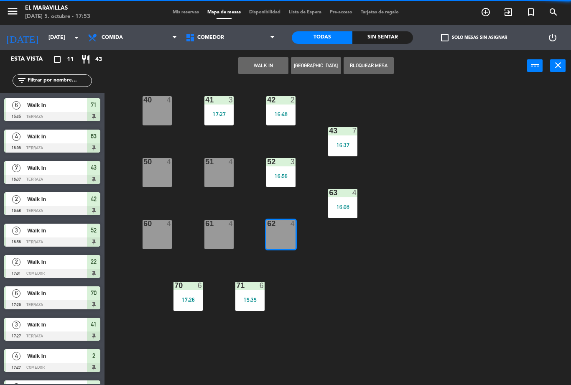
scroll to position [0, 0]
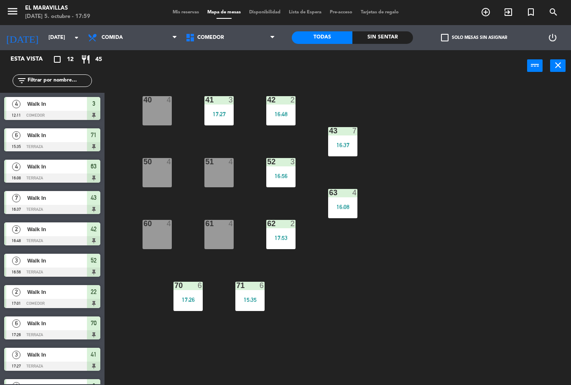
click at [250, 350] on div "40 4 41 3 17:27 42 2 16:48 43 7 16:37 50 4 51 4 52 3 16:56 63 4 16:08 60 4 61 4…" at bounding box center [340, 234] width 461 height 304
click at [346, 143] on div "16:37" at bounding box center [342, 145] width 29 height 6
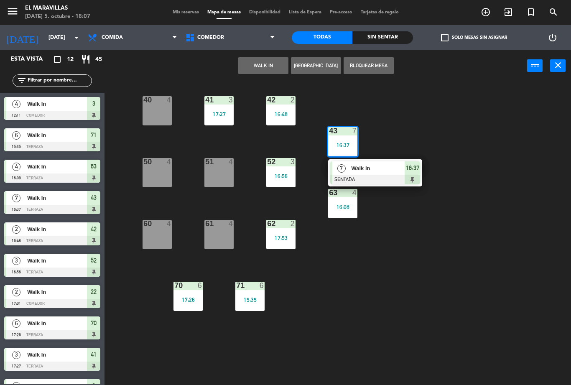
click at [351, 146] on div "16:37" at bounding box center [342, 145] width 29 height 6
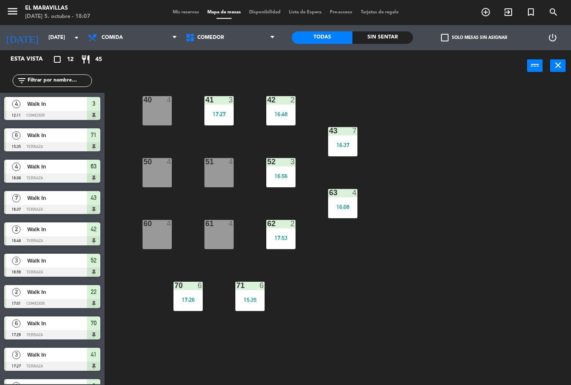
click at [348, 145] on div "16:37" at bounding box center [342, 145] width 29 height 6
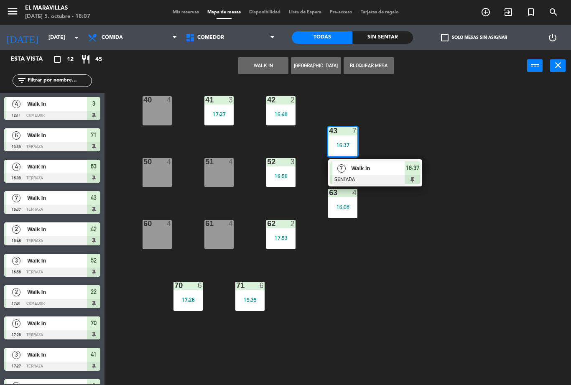
click at [415, 171] on span "16:37" at bounding box center [412, 168] width 13 height 10
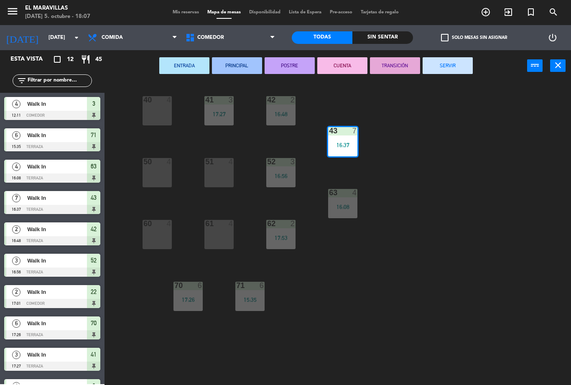
click at [442, 63] on button "SERVIR" at bounding box center [448, 65] width 50 height 17
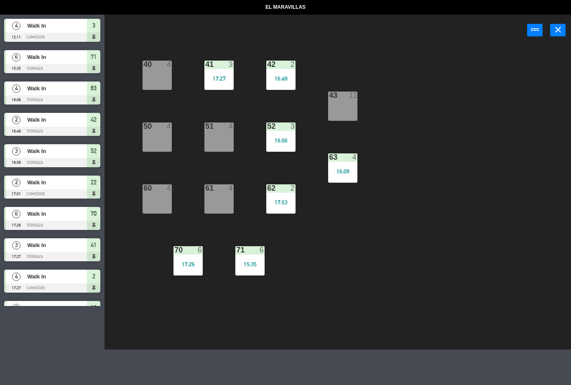
select select "lunch"
select select
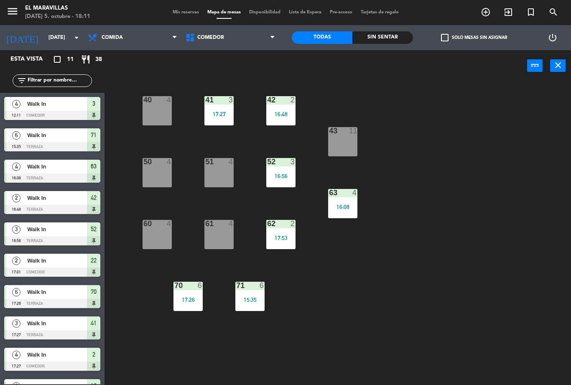
click at [337, 200] on div "63 4 16:08" at bounding box center [342, 203] width 29 height 29
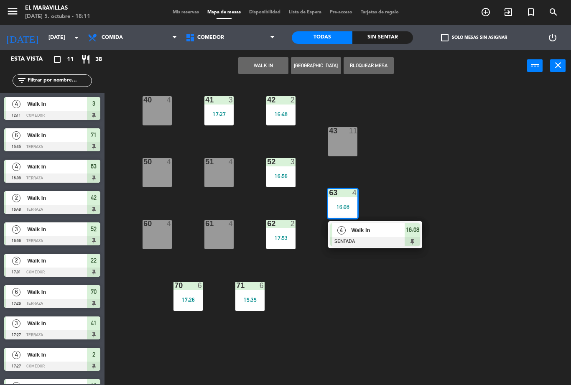
click at [416, 233] on span "16:08" at bounding box center [412, 230] width 13 height 10
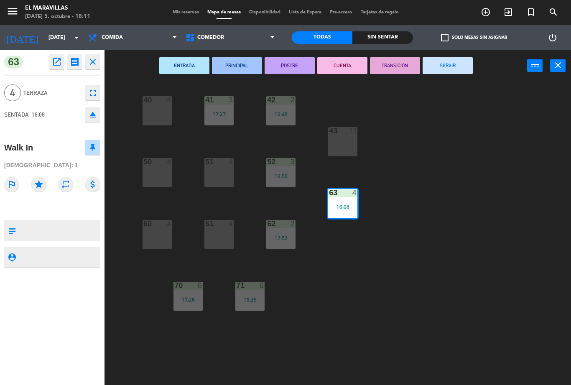
click at [430, 73] on button "SERVIR" at bounding box center [448, 65] width 50 height 17
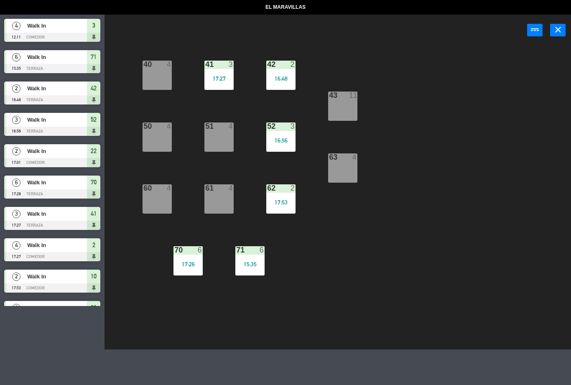
select select "lunch"
select select
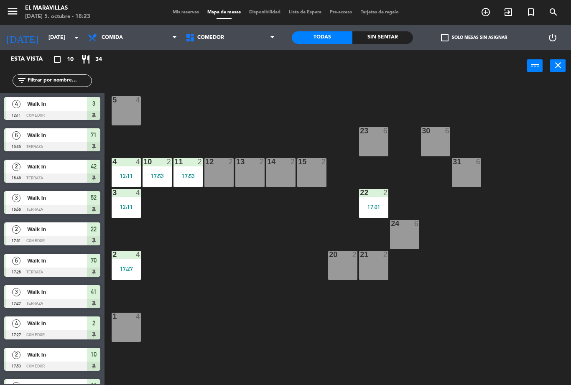
click at [518, 75] on div "power_input close" at bounding box center [316, 66] width 423 height 32
click at [365, 208] on div "17:01" at bounding box center [373, 207] width 29 height 6
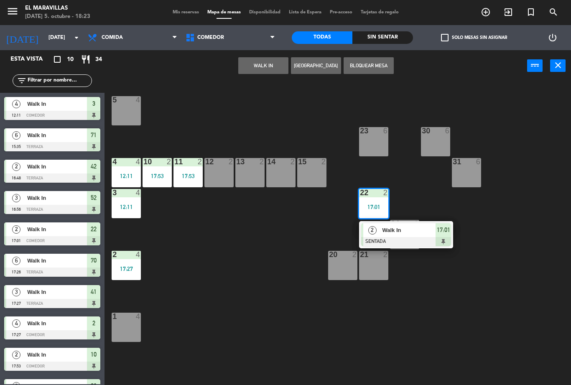
click at [366, 229] on div "2" at bounding box center [373, 230] width 18 height 14
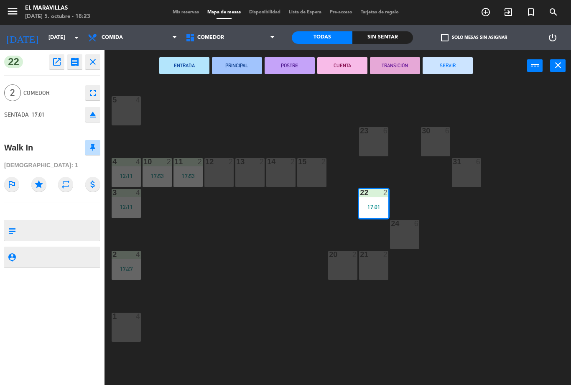
click at [440, 63] on button "SERVIR" at bounding box center [448, 65] width 50 height 17
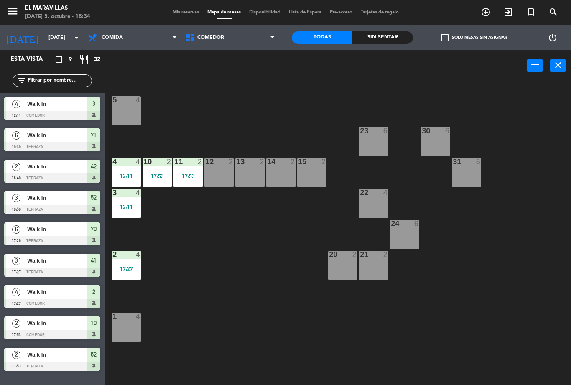
click at [243, 41] on span "Comedor" at bounding box center [231, 37] width 98 height 18
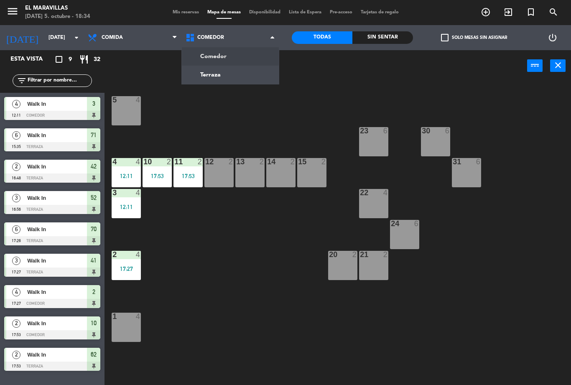
click at [238, 77] on ng-component "menu El Maravillas domingo 5. octubre - 18:34 Mis reservas Mapa de mesas Dispon…" at bounding box center [285, 192] width 571 height 385
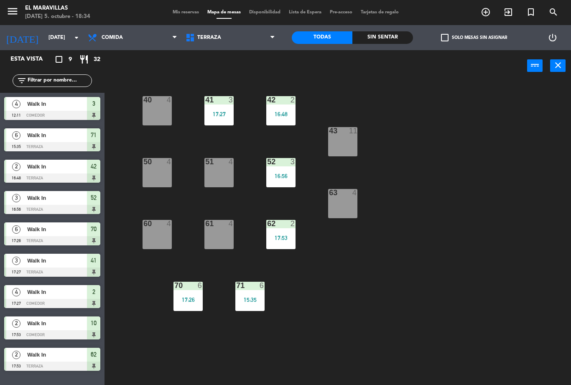
click at [184, 287] on div at bounding box center [188, 286] width 14 height 8
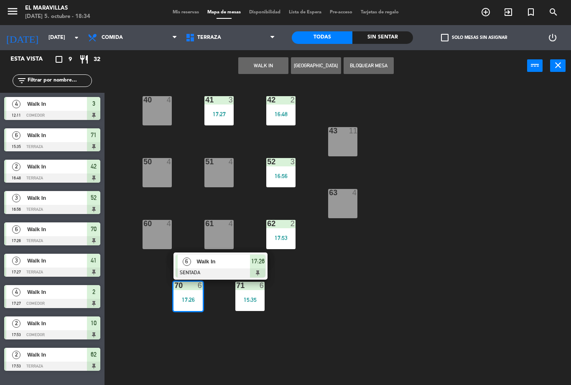
click at [238, 270] on div at bounding box center [221, 273] width 90 height 9
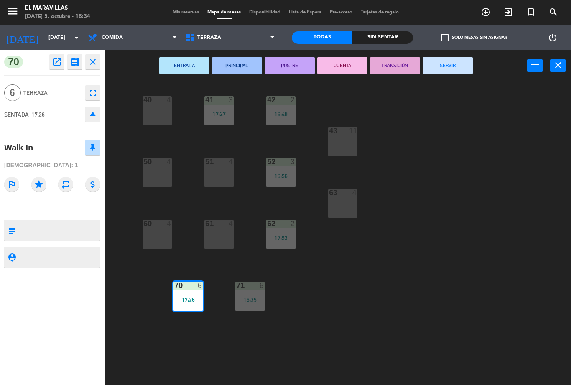
click at [454, 58] on button "SERVIR" at bounding box center [448, 65] width 50 height 17
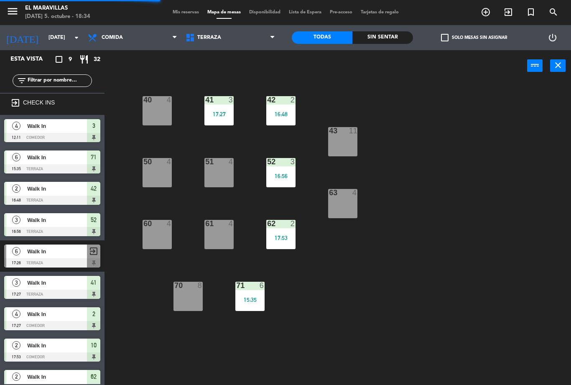
click at [287, 169] on div "52 3 16:56" at bounding box center [280, 172] width 29 height 29
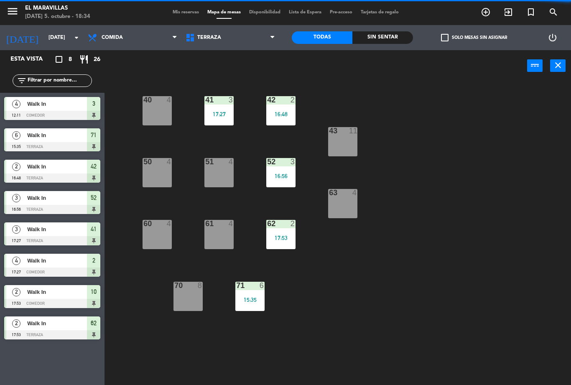
click at [314, 190] on div "40 4 41 3 17:27 42 2 16:48 43 11 50 4 51 4 52 3 16:56 63 4 60 4 61 4 62 2 17:53…" at bounding box center [340, 234] width 461 height 304
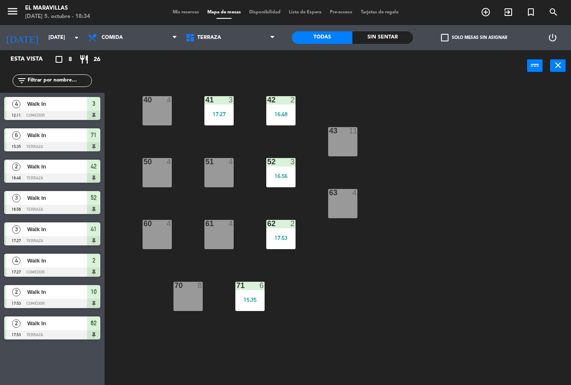
click at [279, 175] on div "16:56" at bounding box center [280, 176] width 29 height 6
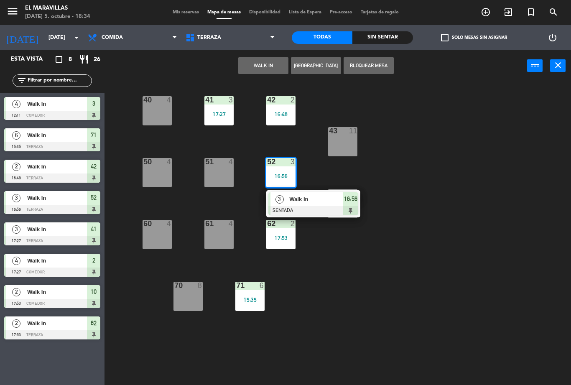
click at [309, 199] on span "Walk In" at bounding box center [317, 199] width 54 height 9
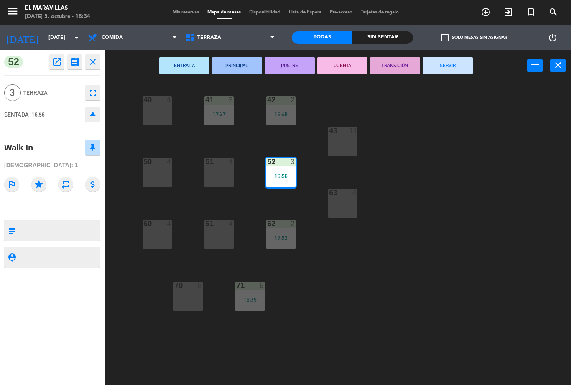
click at [451, 66] on button "SERVIR" at bounding box center [448, 65] width 50 height 17
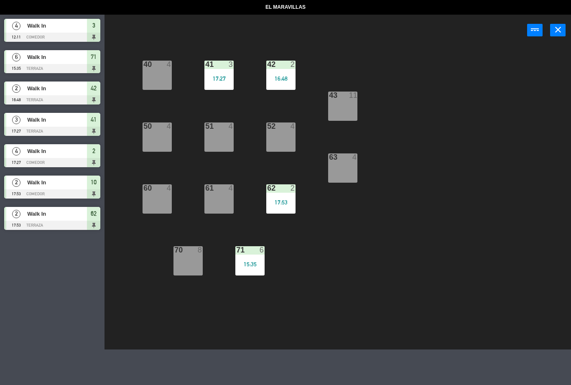
select select "lunch"
select select
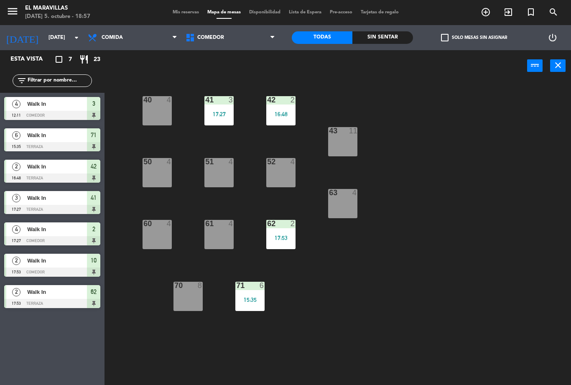
click at [251, 283] on div at bounding box center [250, 286] width 14 height 8
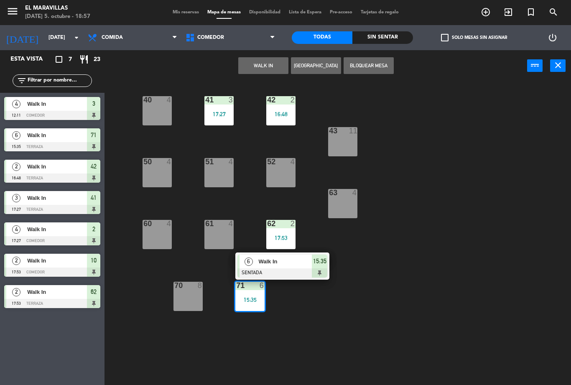
click at [269, 265] on span "Walk In" at bounding box center [286, 261] width 54 height 9
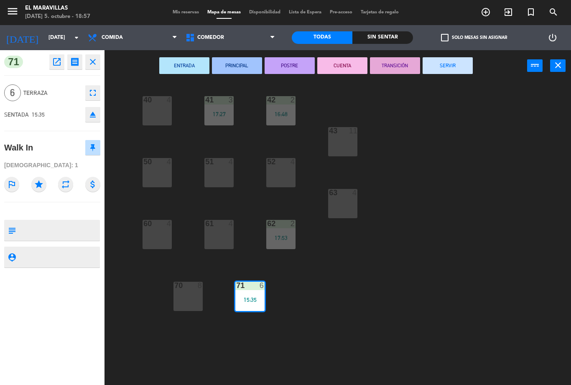
click at [458, 64] on button "SERVIR" at bounding box center [448, 65] width 50 height 17
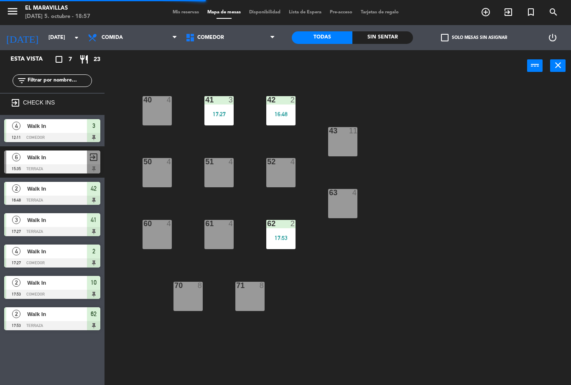
click at [218, 111] on div "17:27" at bounding box center [219, 114] width 29 height 6
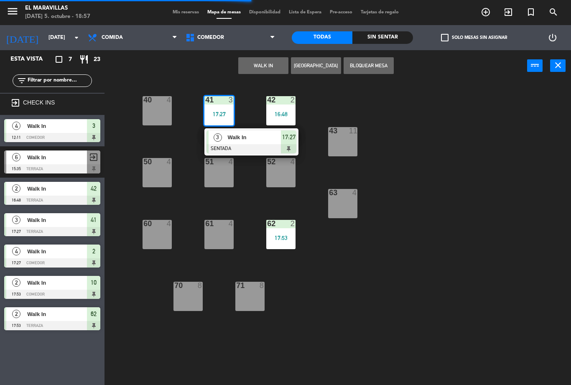
click at [265, 146] on div at bounding box center [252, 148] width 90 height 9
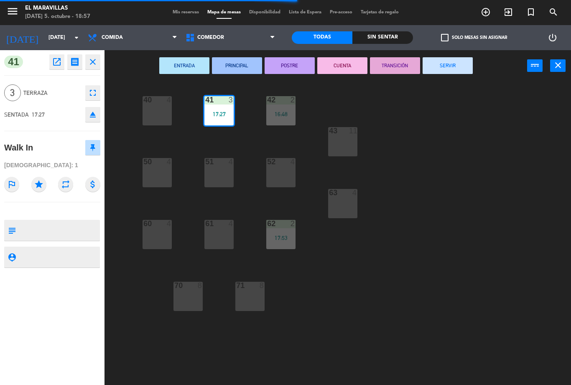
click at [458, 69] on button "SERVIR" at bounding box center [448, 65] width 50 height 17
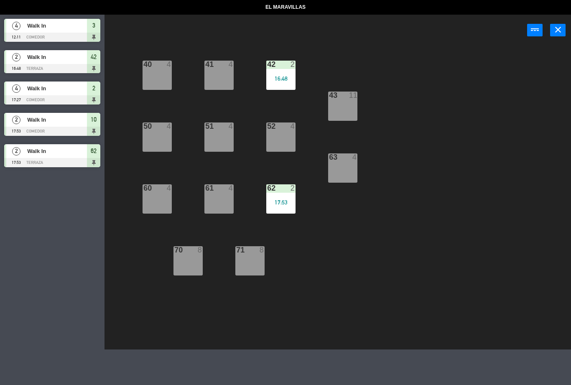
select select "lunch"
select select
